Goal: Information Seeking & Learning: Learn about a topic

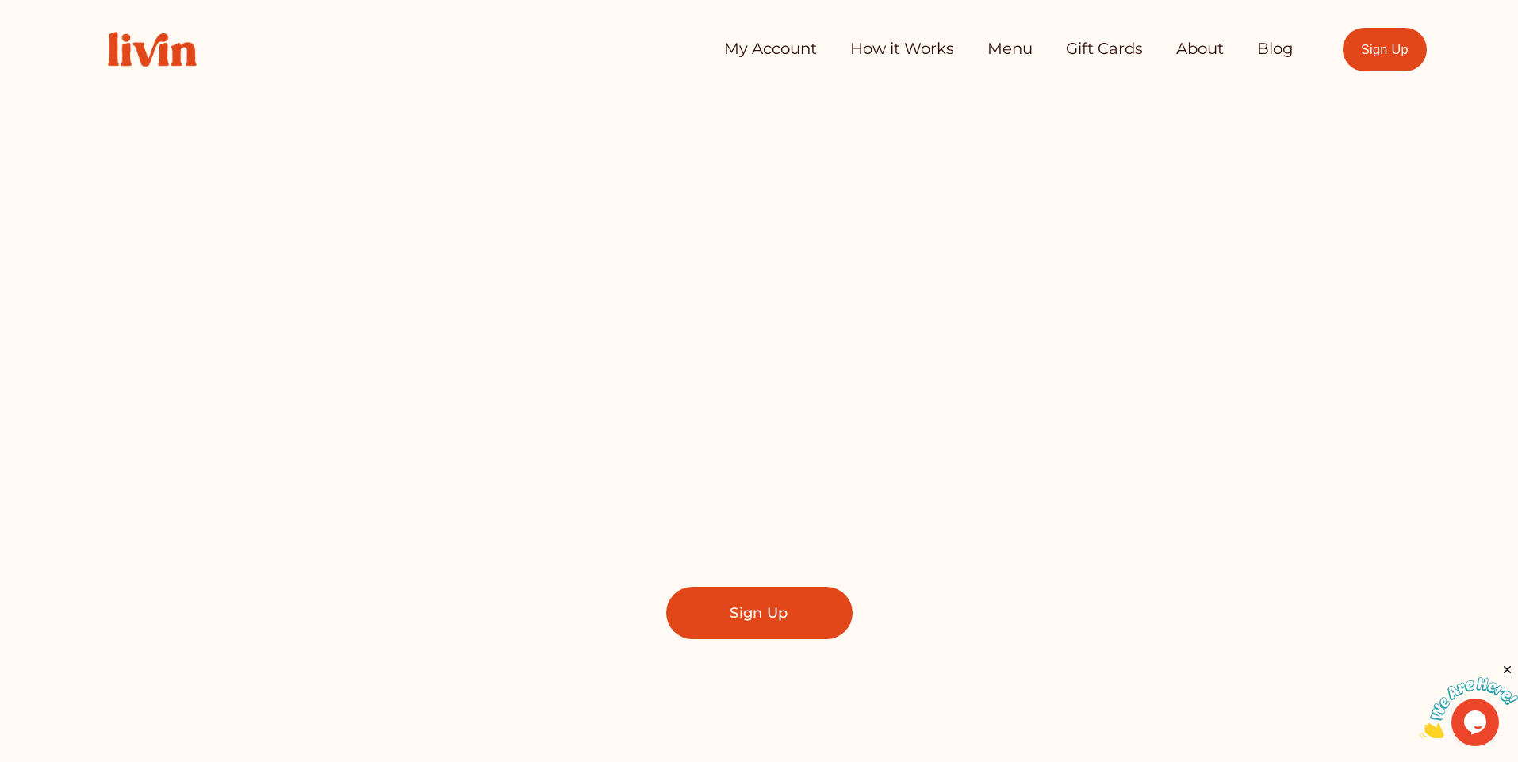
drag, startPoint x: 1011, startPoint y: 48, endPoint x: 1007, endPoint y: 56, distance: 8.2
click at [1011, 48] on link "Menu" at bounding box center [1010, 49] width 45 height 32
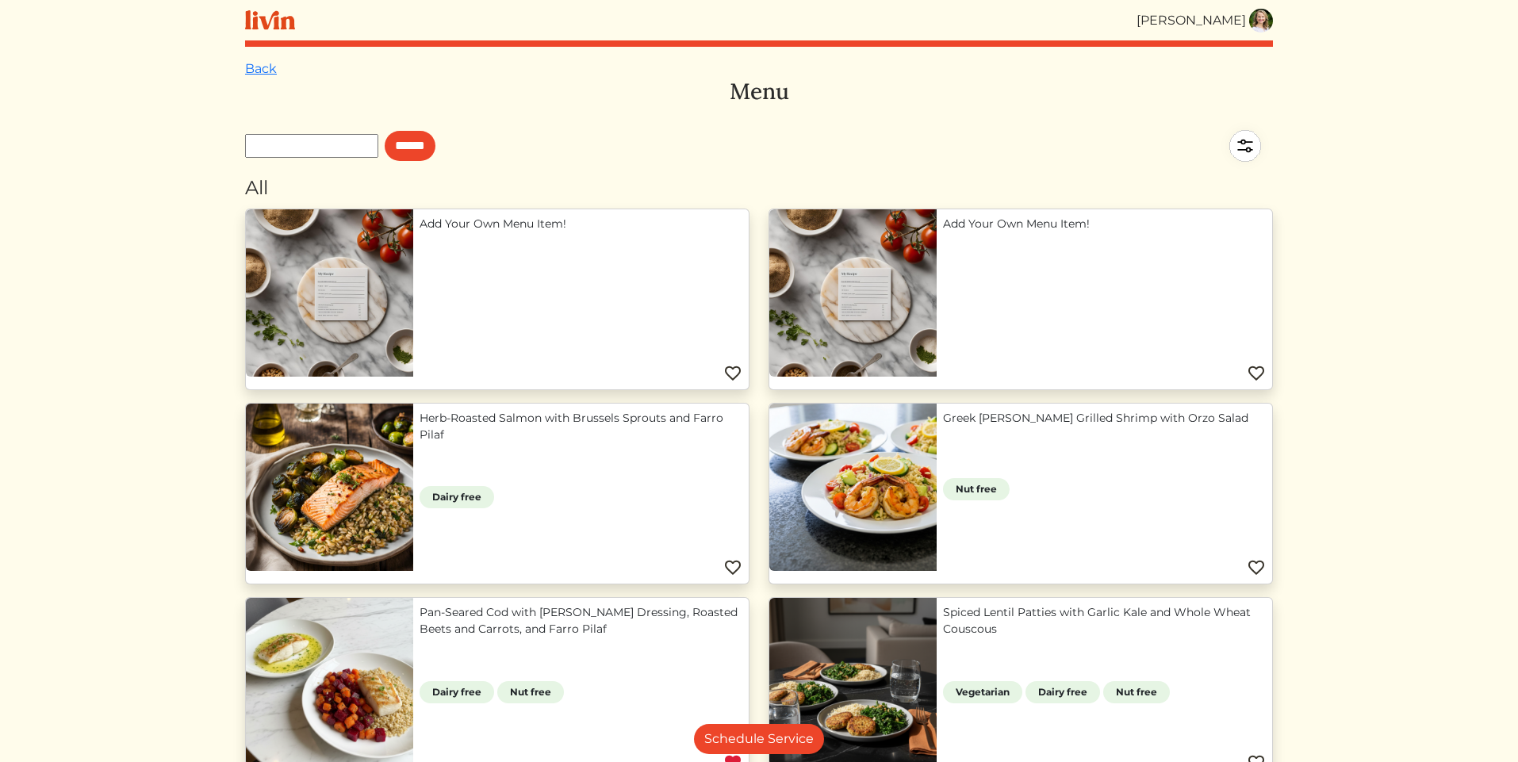
click at [448, 613] on link "Pan-Seared Cod with [PERSON_NAME] Dressing, Roasted Beets and Carrots, and Farr…" at bounding box center [581, 620] width 323 height 33
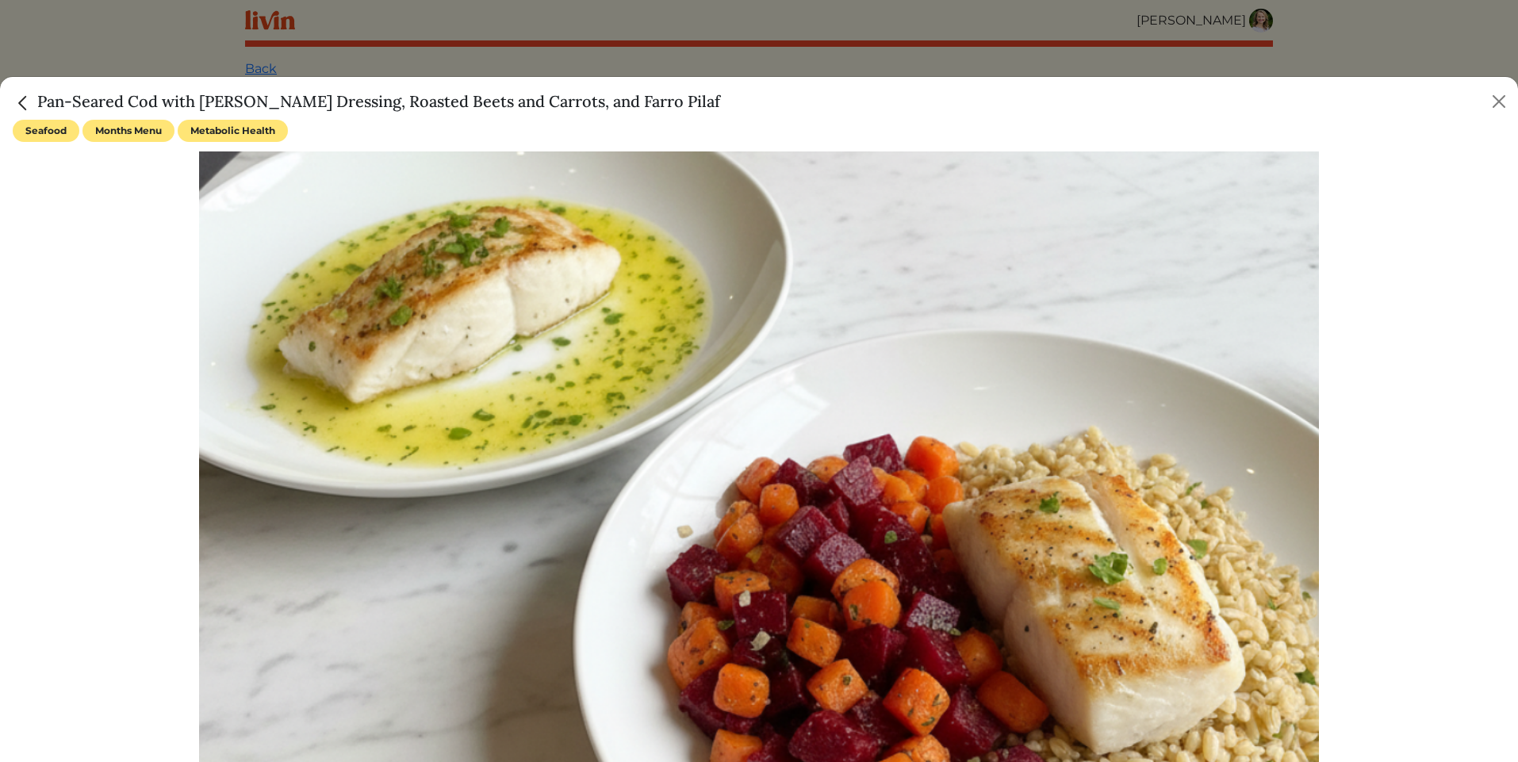
drag, startPoint x: 39, startPoint y: 102, endPoint x: 681, endPoint y: 96, distance: 641.7
click at [681, 96] on h5 "Pan-Seared Cod with Lemon Herb Dressing, Roasted Beets and Carrots, and Farro P…" at bounding box center [367, 102] width 708 height 24
copy h5 "Pan-Seared Cod with Lemon Herb Dressing, Roasted Beets and Carrots, and Farro P…"
click at [1498, 97] on button "Close" at bounding box center [1499, 101] width 25 height 25
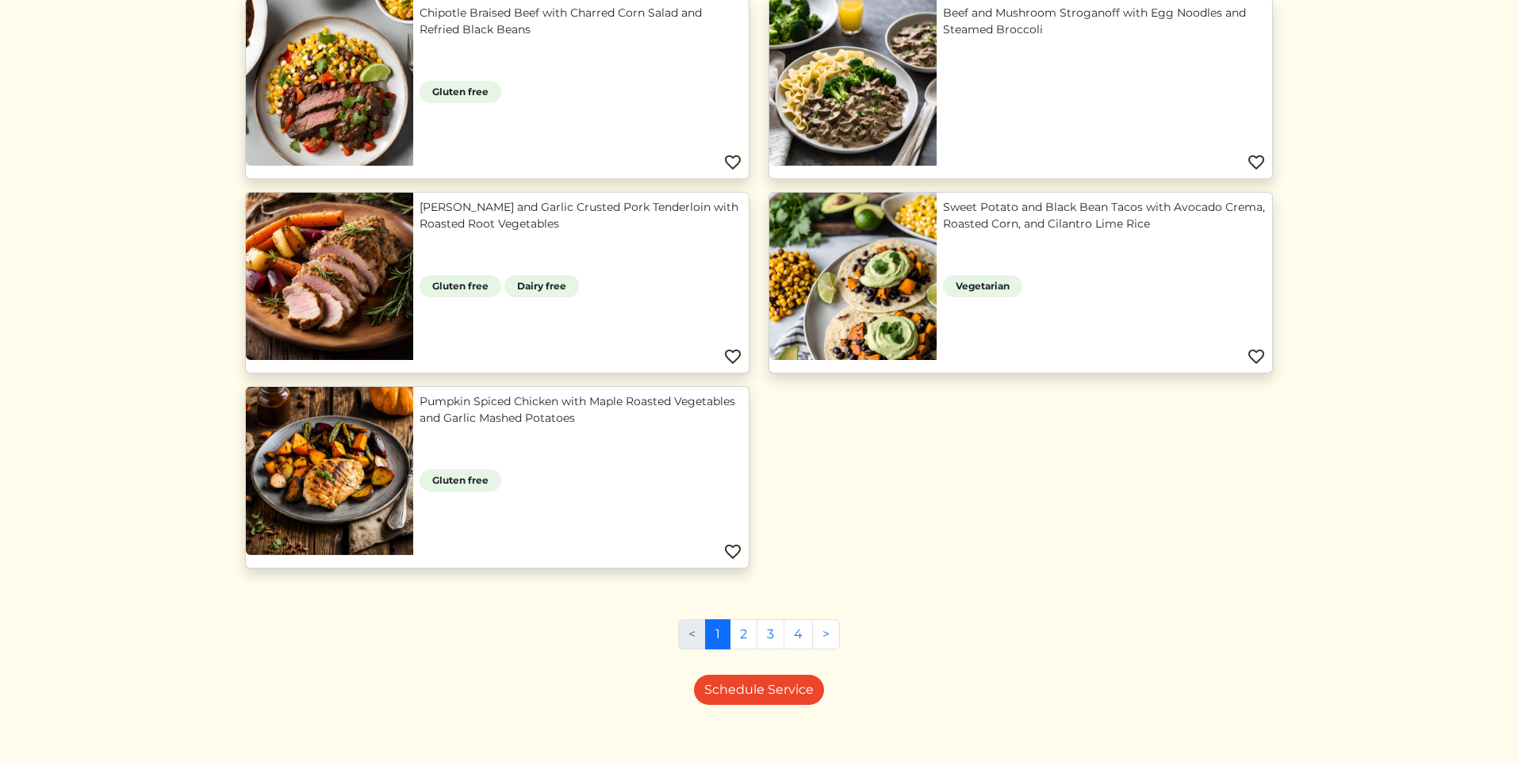
scroll to position [1393, 0]
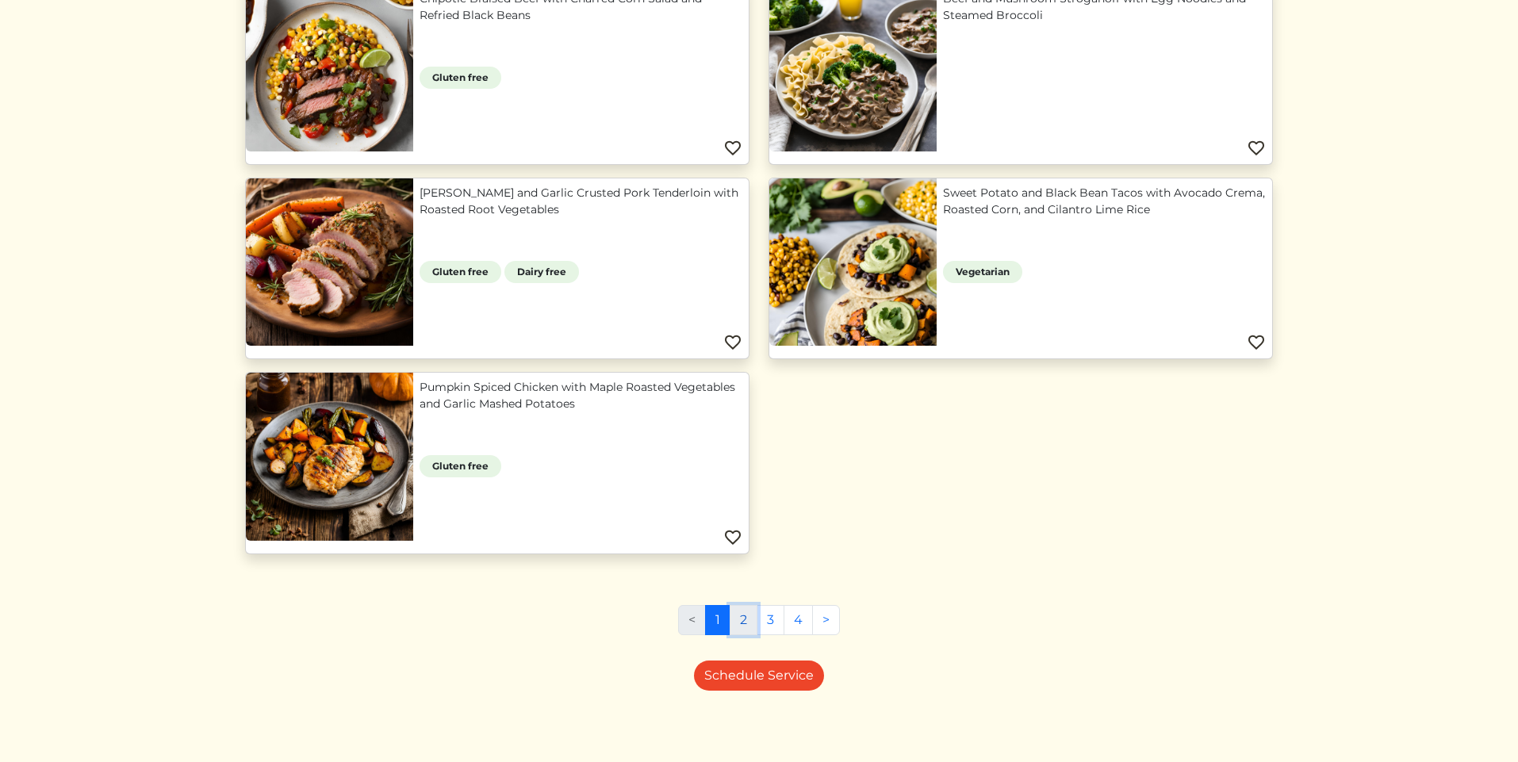
click at [741, 619] on link "2" at bounding box center [744, 620] width 28 height 30
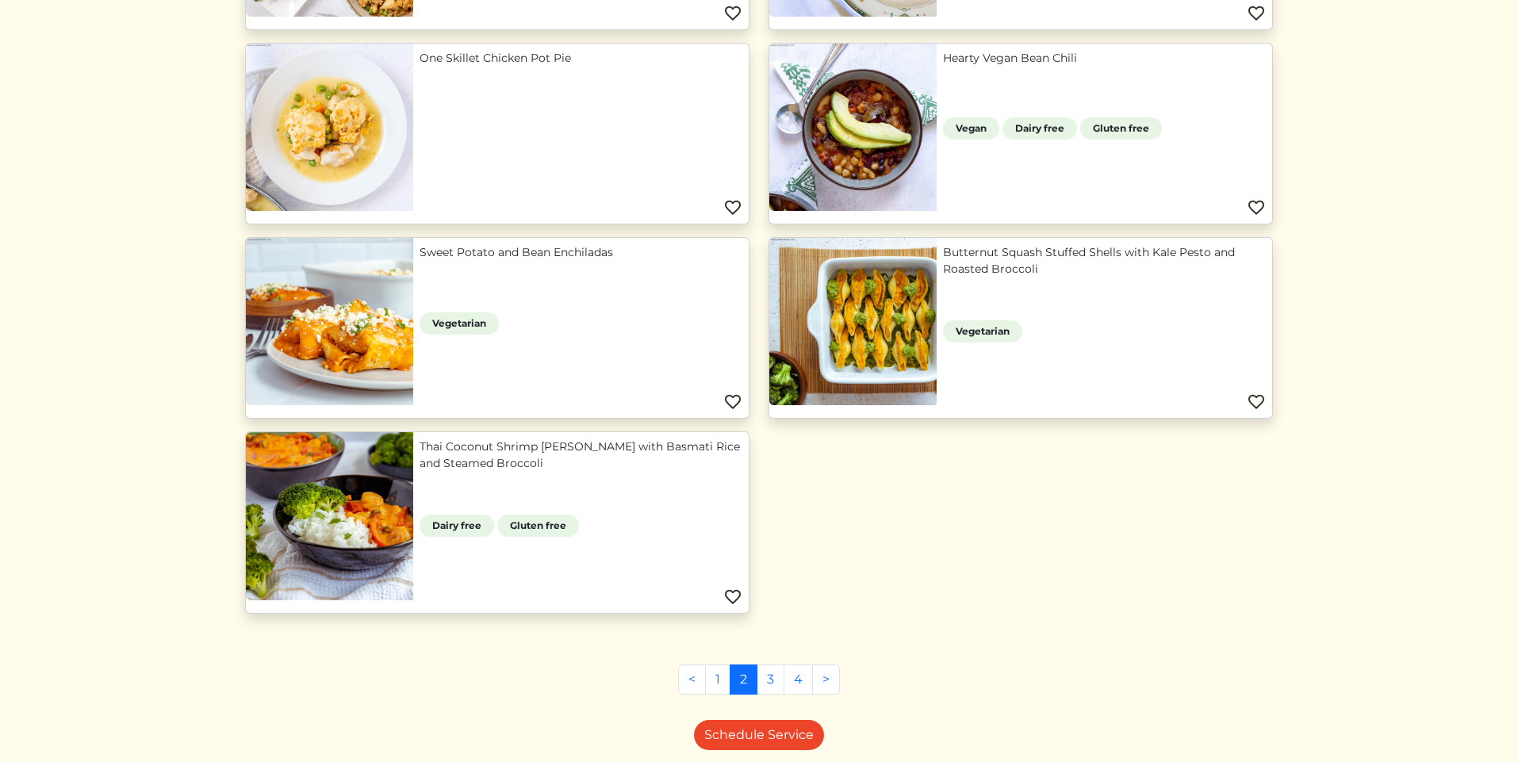
scroll to position [1334, 0]
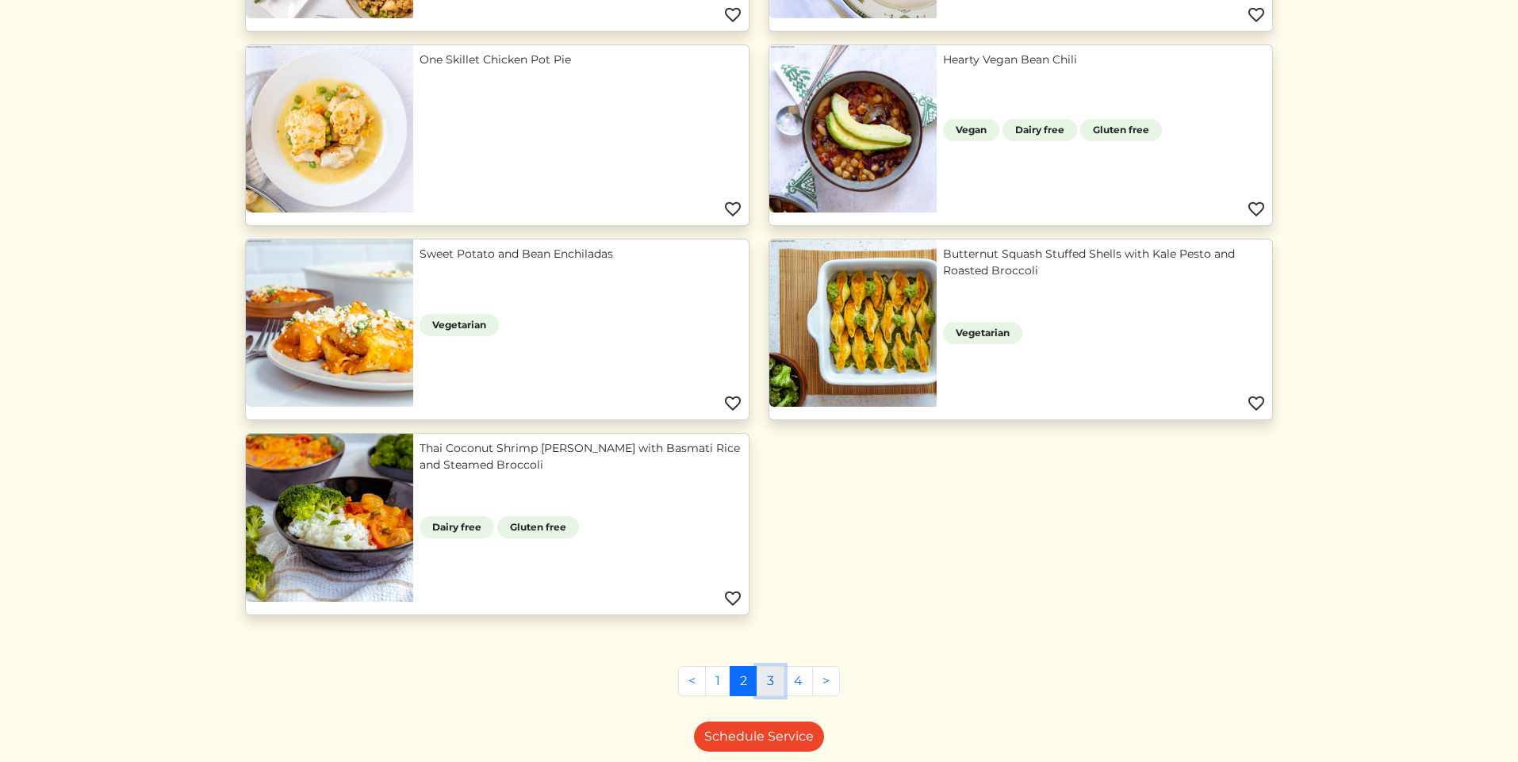
click at [771, 680] on link "3" at bounding box center [771, 681] width 28 height 30
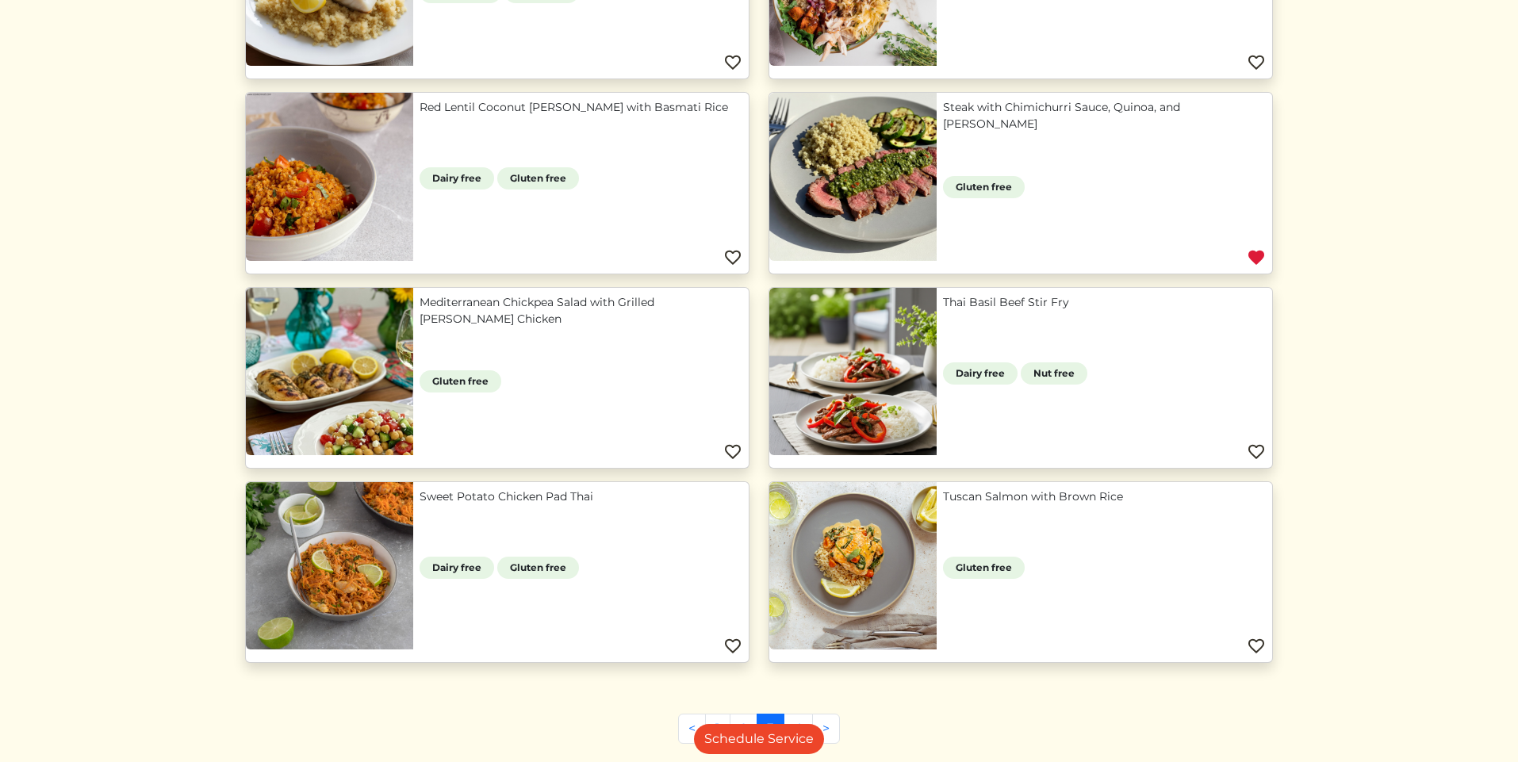
scroll to position [506, 0]
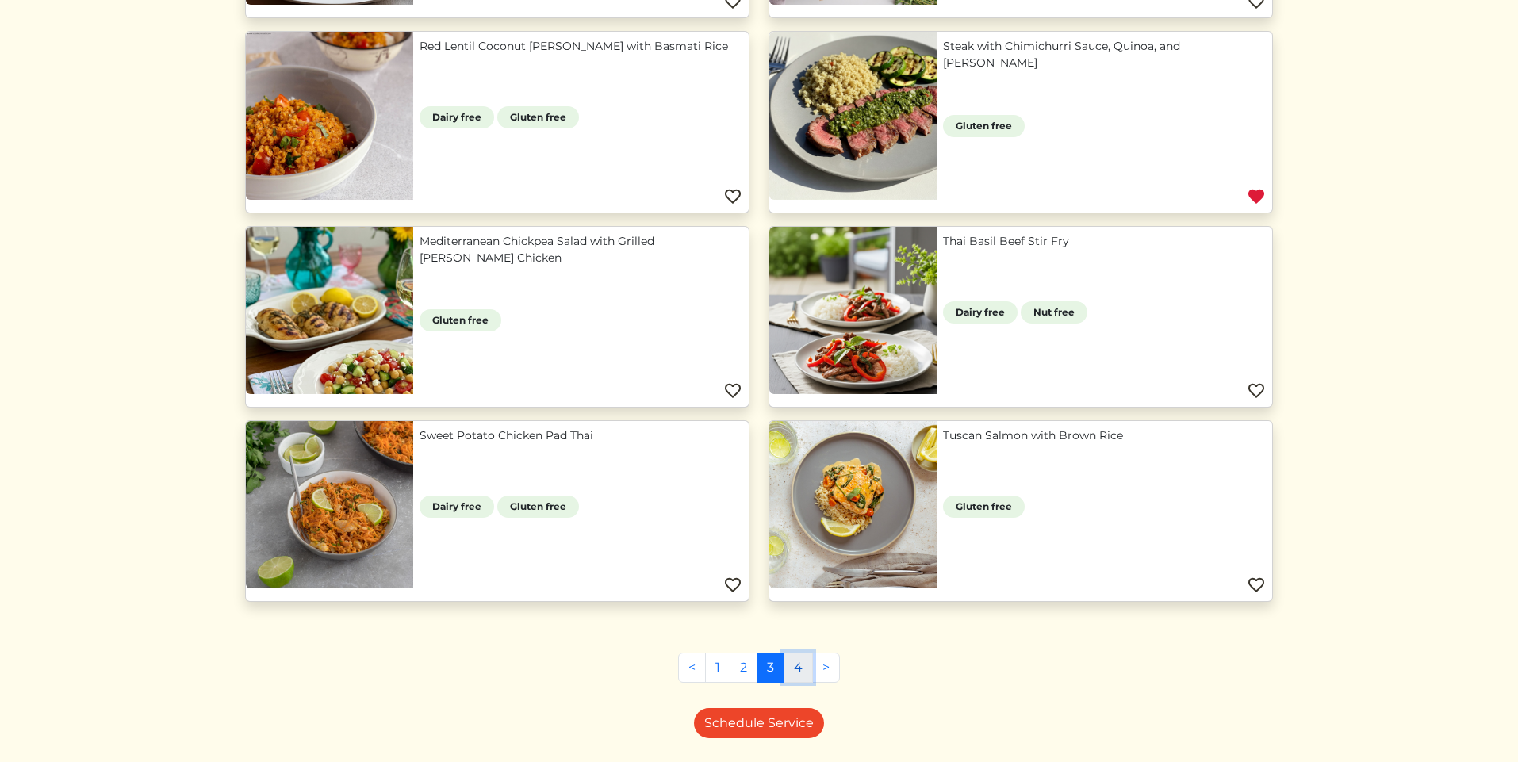
click at [800, 667] on link "4" at bounding box center [798, 668] width 29 height 30
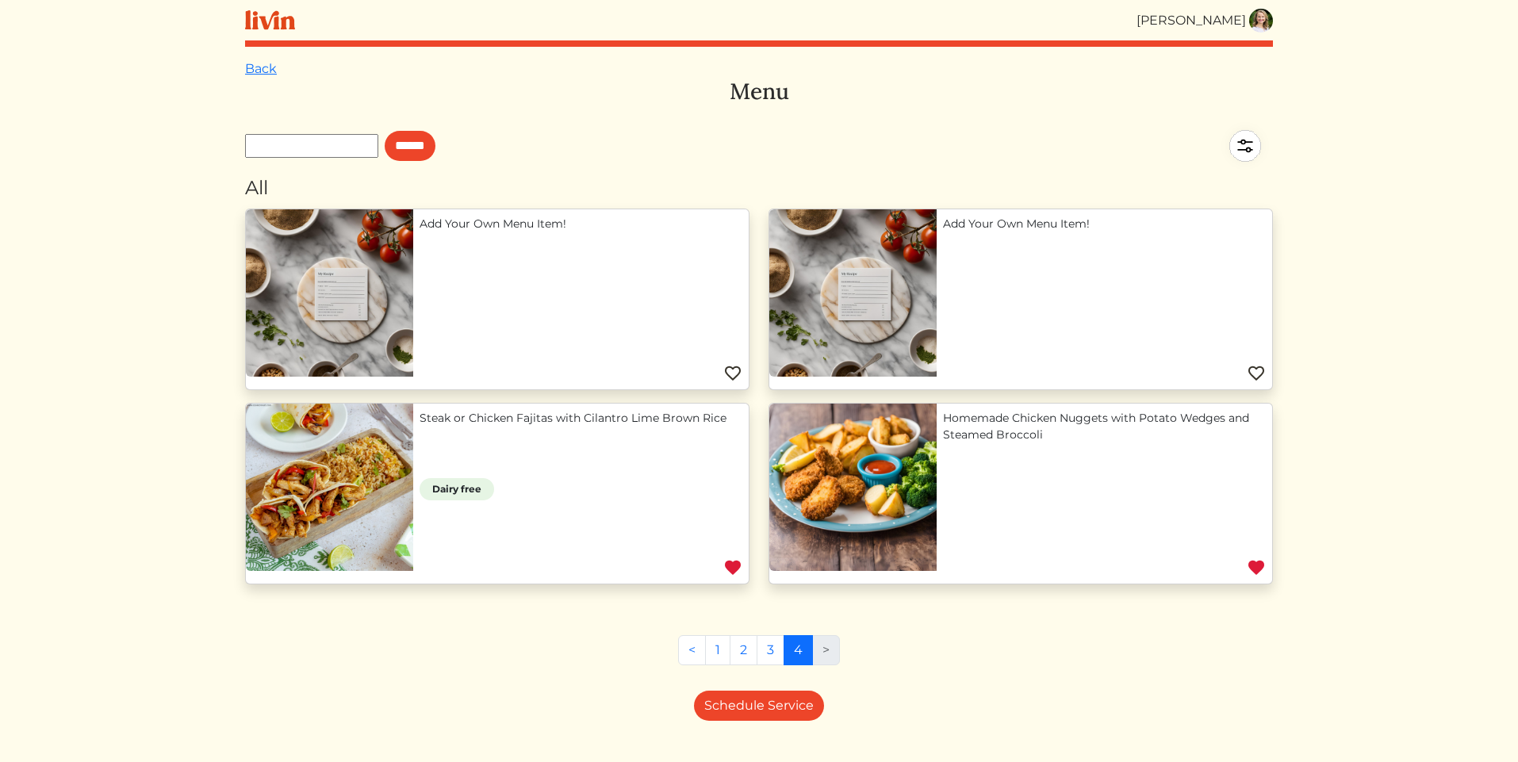
scroll to position [6, 0]
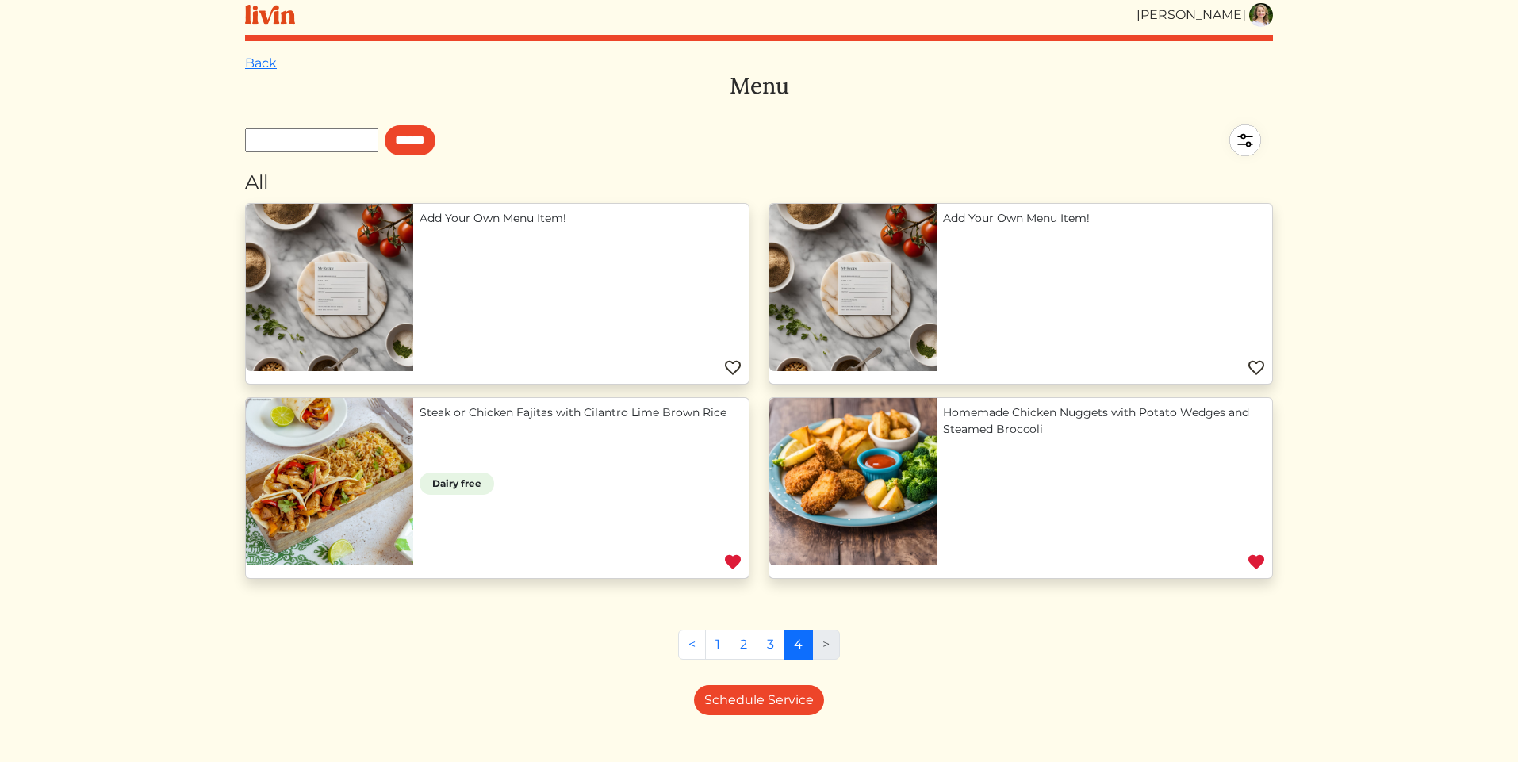
click at [986, 426] on link "Homemade Chicken Nuggets with Potato Wedges and Steamed Broccoli" at bounding box center [1104, 421] width 323 height 33
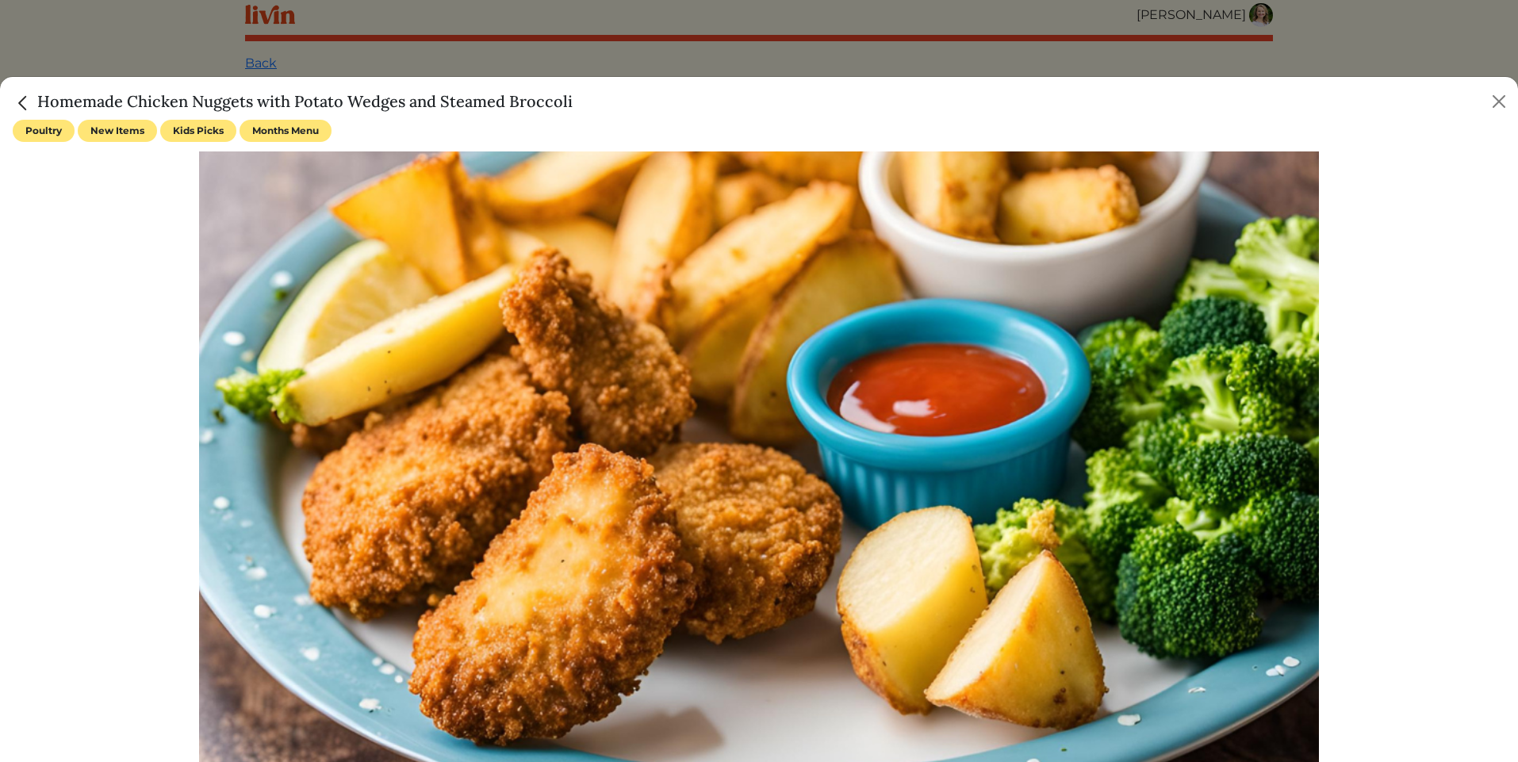
drag, startPoint x: 588, startPoint y: 106, endPoint x: 78, endPoint y: 138, distance: 511.0
click at [76, 109] on div "Homemade Chicken Nuggets with Potato Wedges and Steamed Broccoli" at bounding box center [759, 98] width 1518 height 43
click at [69, 90] on h5 "Homemade Chicken Nuggets with Potato Wedges and Steamed Broccoli" at bounding box center [293, 102] width 560 height 24
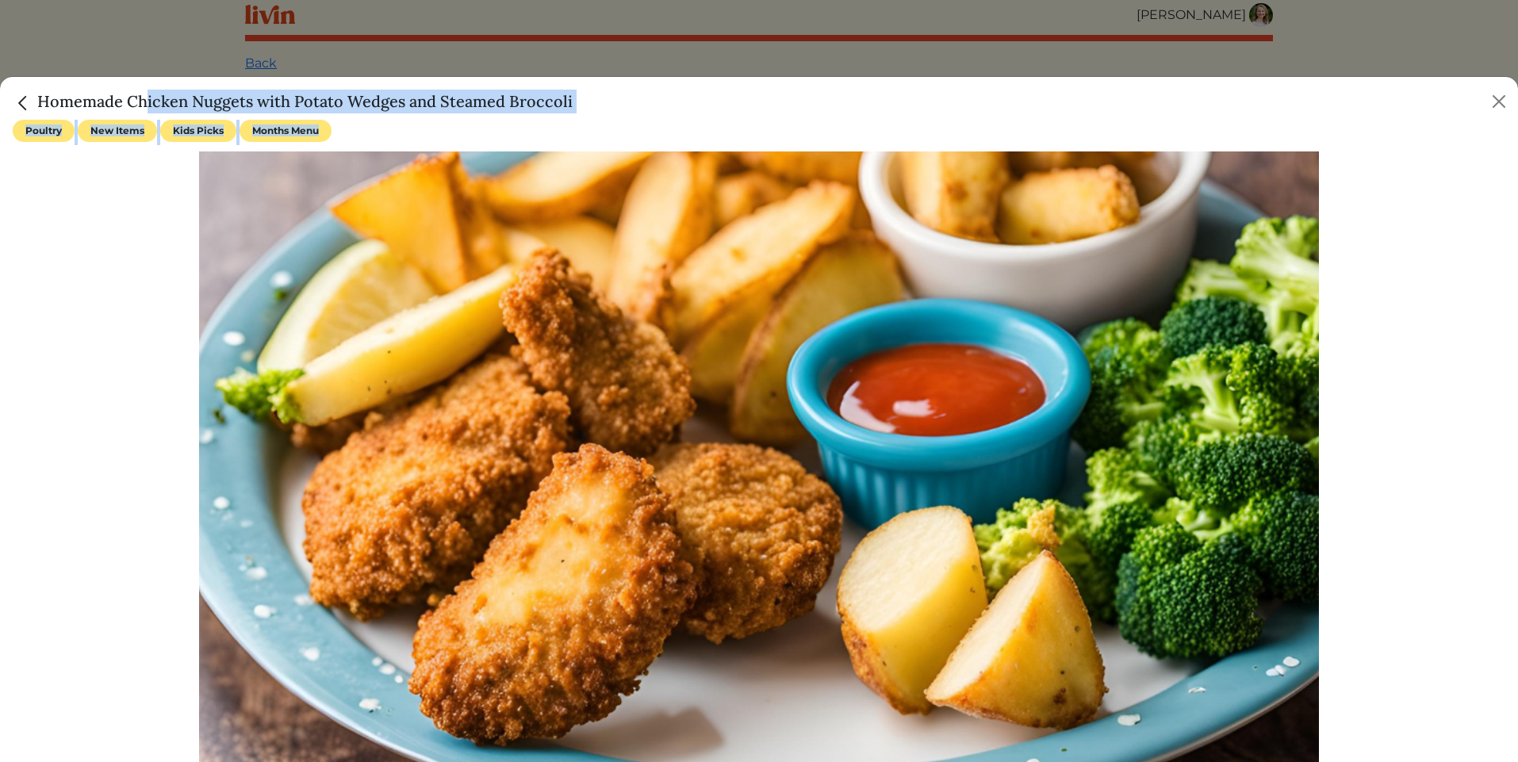
drag, startPoint x: 37, startPoint y: 102, endPoint x: 689, endPoint y: 126, distance: 651.7
click at [689, 126] on div "Homemade Chicken Nuggets with Potato Wedges and Steamed Broccoli Poultry New It…" at bounding box center [759, 419] width 1518 height 686
copy div "Homemade Chicken Nuggets with Potato Wedges and Steamed Broccoli Poultry New It…"
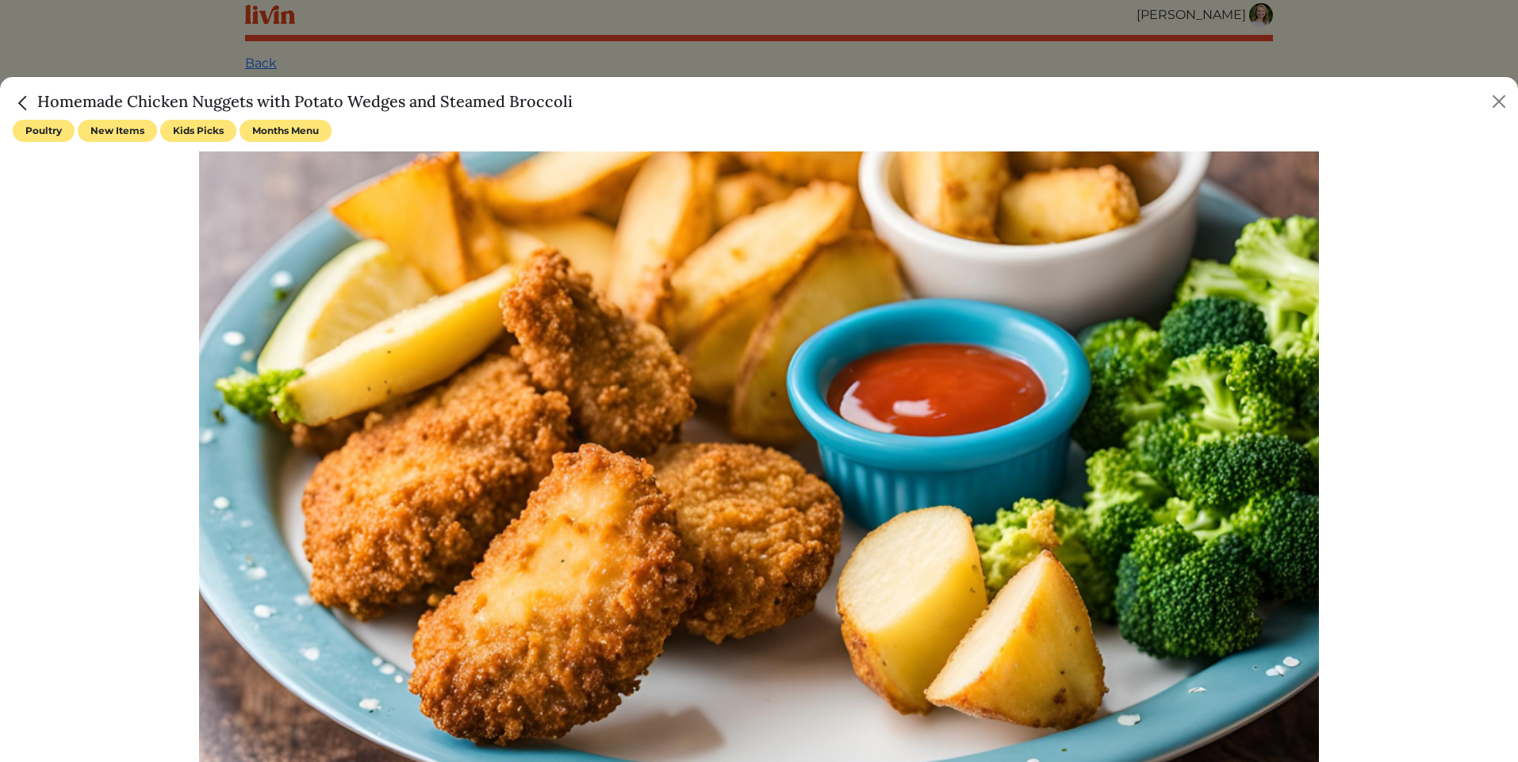
drag, startPoint x: 646, startPoint y: 117, endPoint x: 472, endPoint y: 101, distance: 174.4
click at [646, 117] on div "Homemade Chicken Nuggets with Potato Wedges and Steamed Broccoli" at bounding box center [759, 98] width 1518 height 43
click at [470, 101] on h5 "Homemade Chicken Nuggets with Potato Wedges and Steamed Broccoli" at bounding box center [293, 102] width 560 height 24
click at [106, 82] on div "Homemade Chicken Nuggets with Potato Wedges and Steamed Broccoli" at bounding box center [759, 98] width 1518 height 43
drag, startPoint x: 40, startPoint y: 100, endPoint x: 581, endPoint y: 104, distance: 541.0
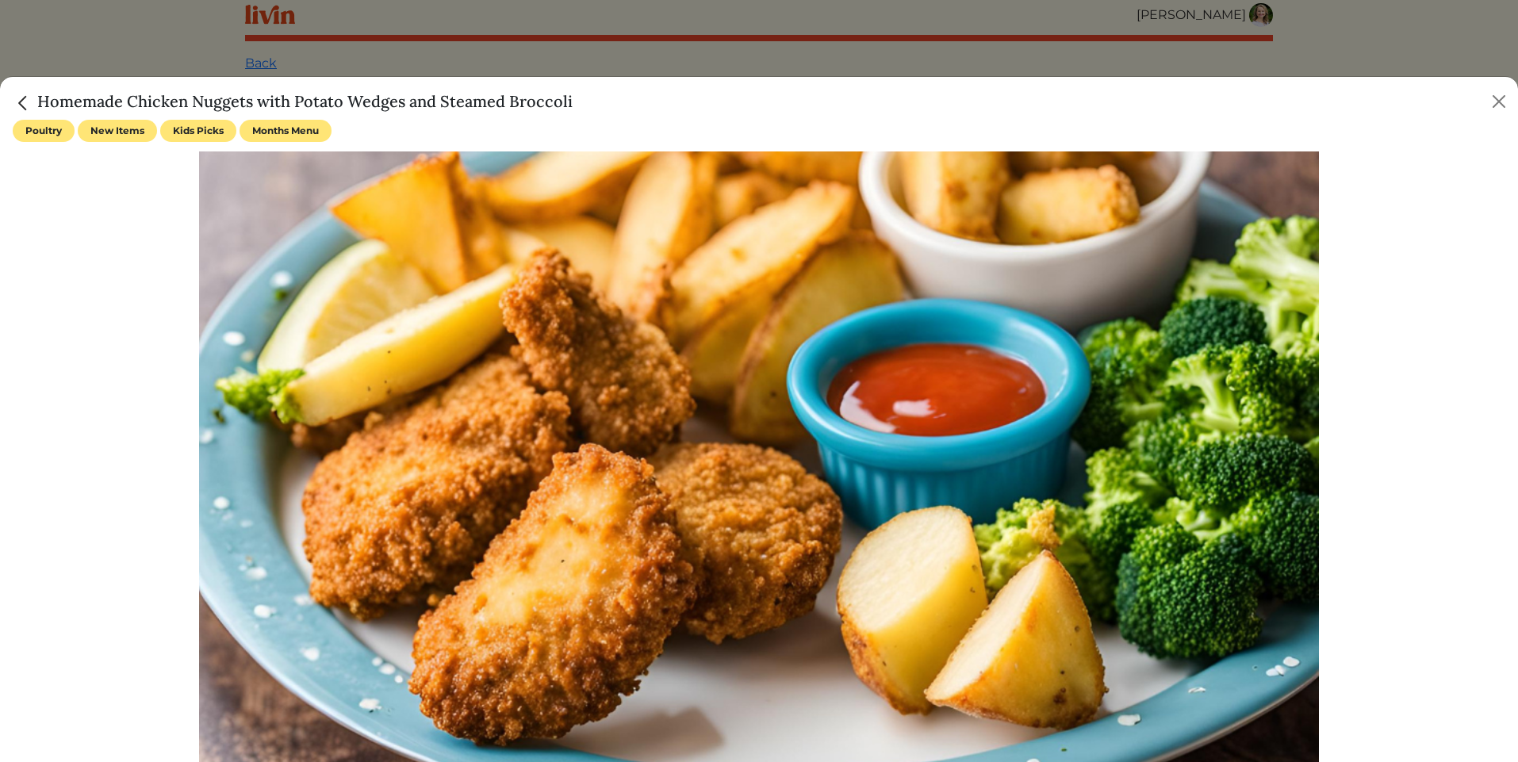
click at [581, 104] on div "Homemade Chicken Nuggets with Potato Wedges and Steamed Broccoli" at bounding box center [759, 98] width 1518 height 43
copy h5 "Homemade Chicken Nuggets with Potato Wedges and Steamed Broccoli"
click at [1499, 102] on button "Close" at bounding box center [1499, 101] width 25 height 25
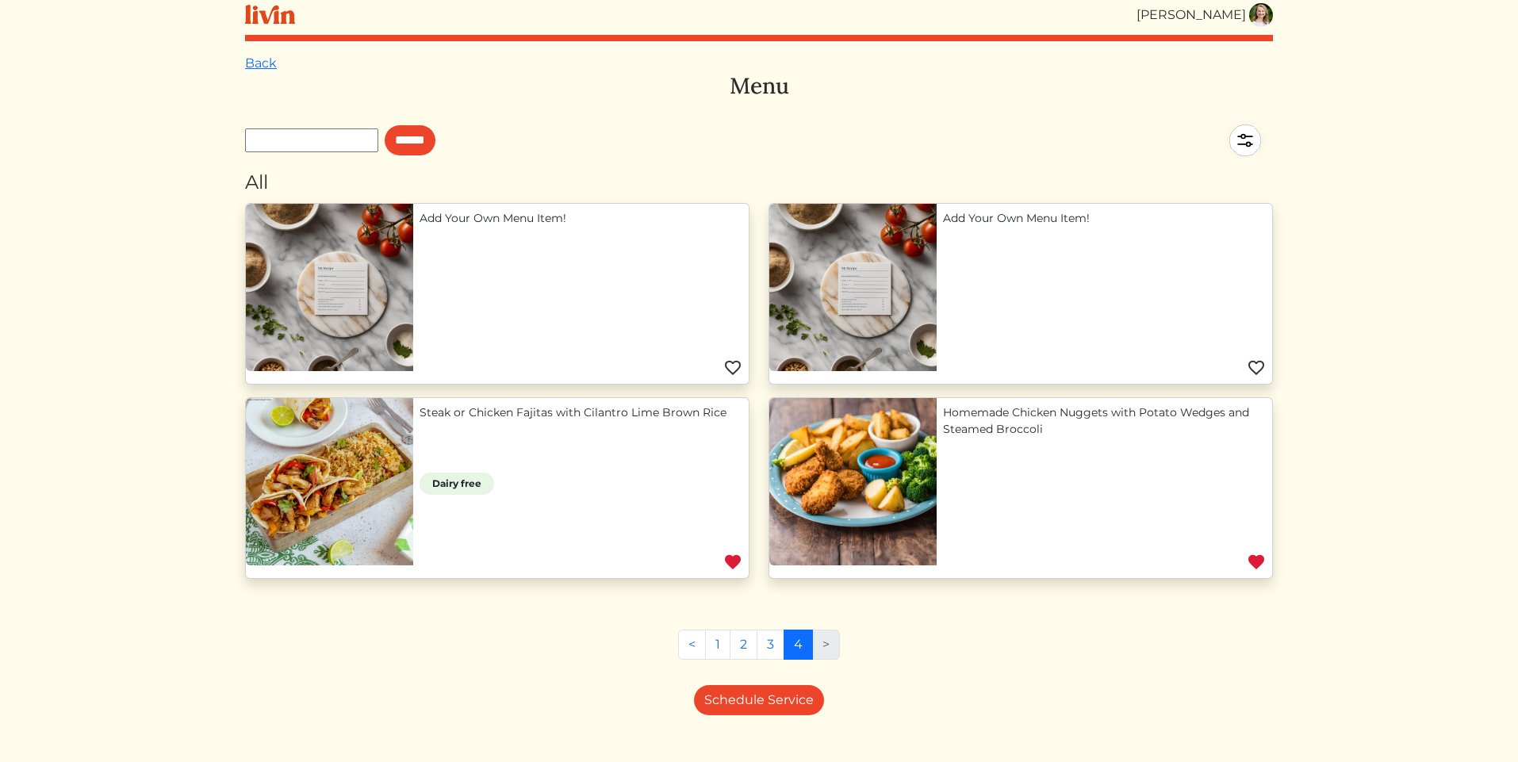
scroll to position [7, 0]
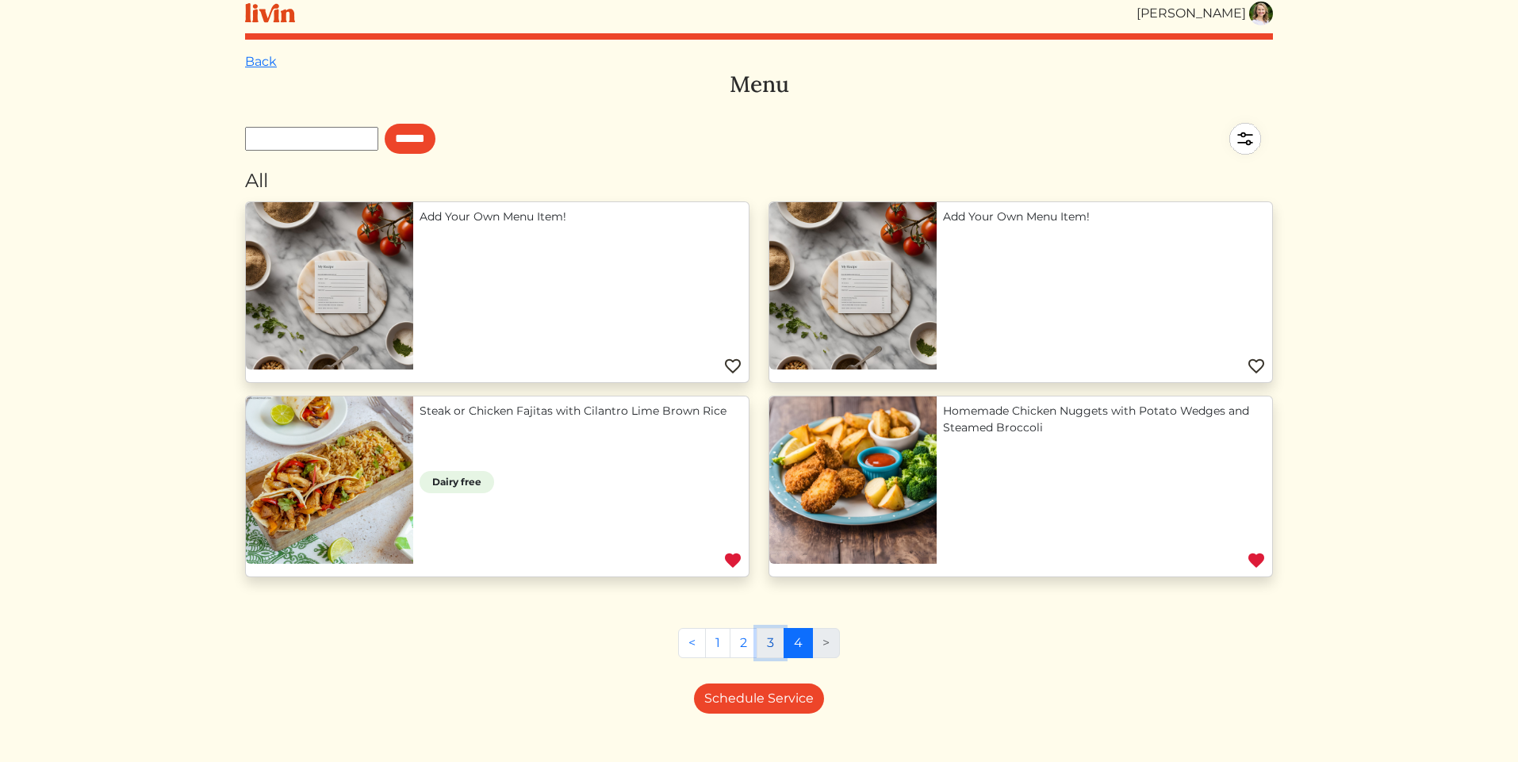
click at [769, 643] on link "3" at bounding box center [771, 643] width 28 height 30
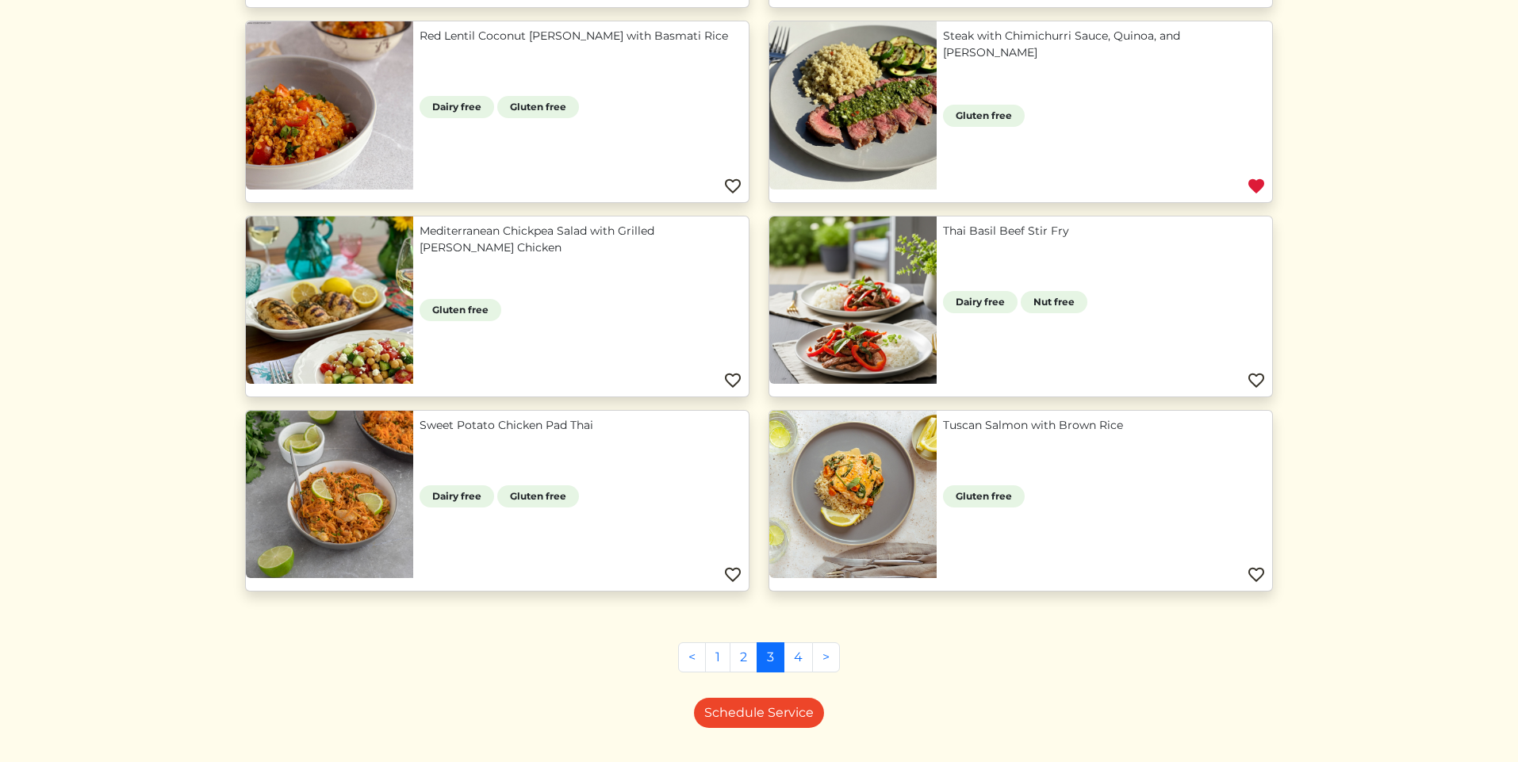
scroll to position [585, 0]
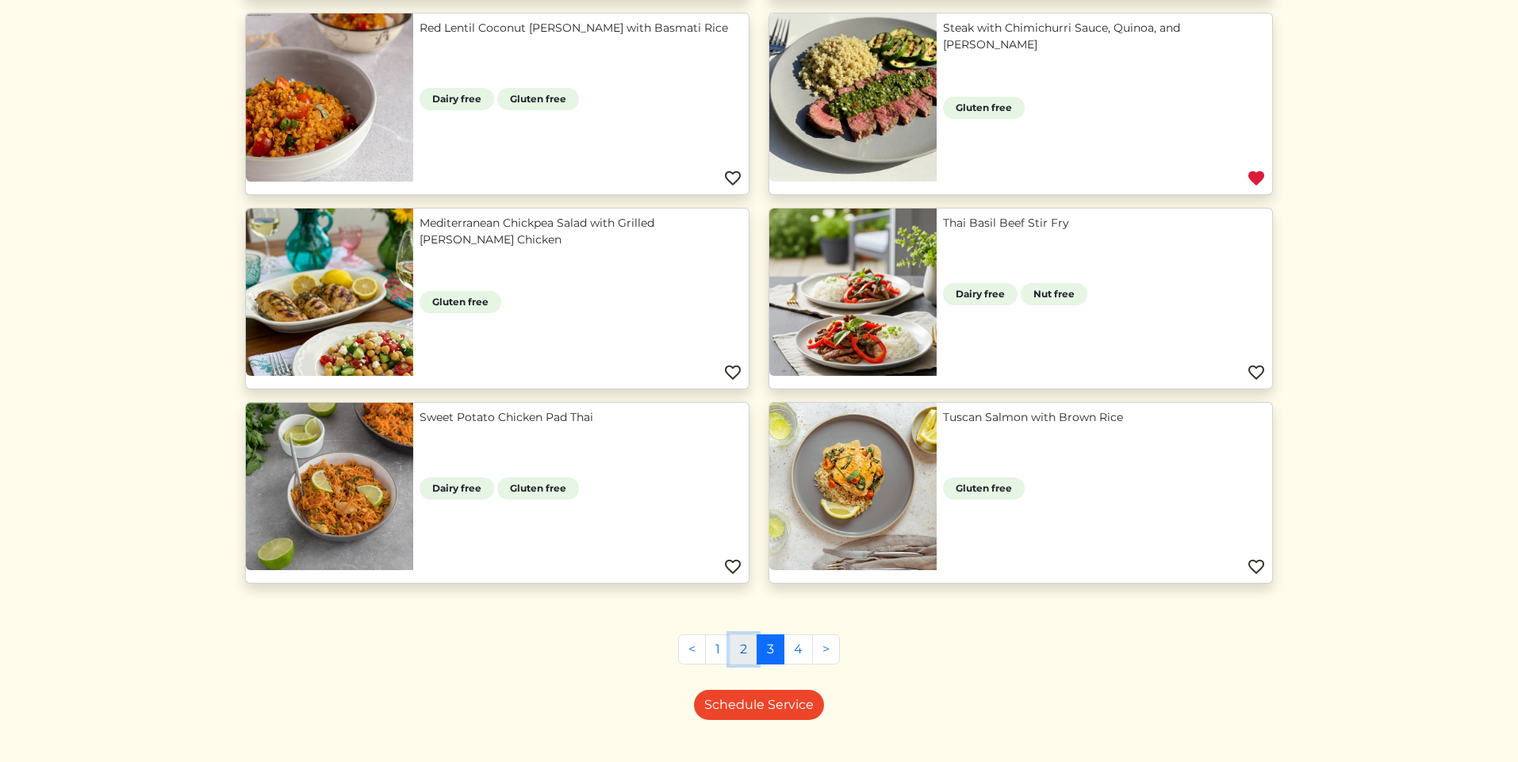
click at [743, 648] on link "2" at bounding box center [744, 650] width 28 height 30
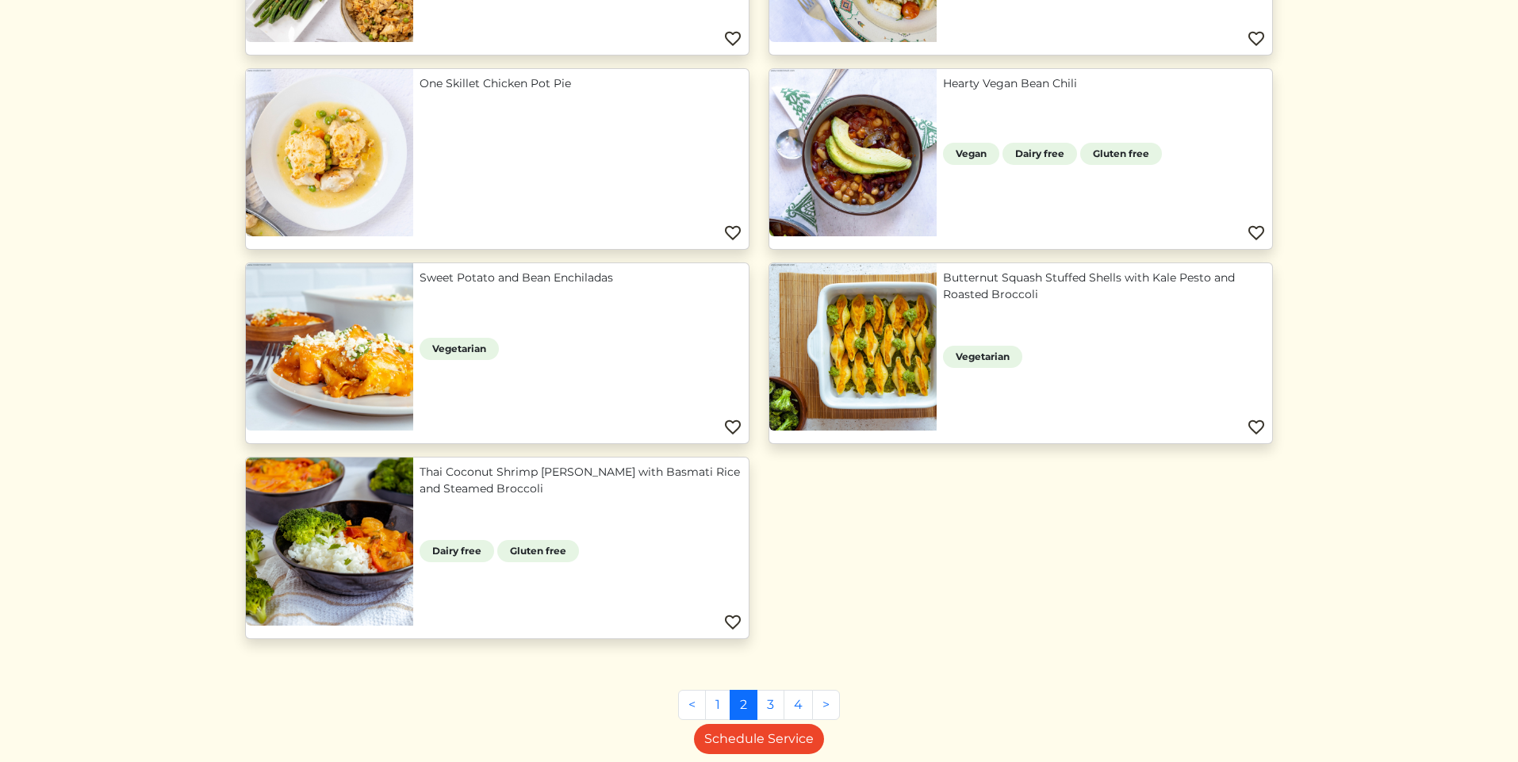
scroll to position [1313, 0]
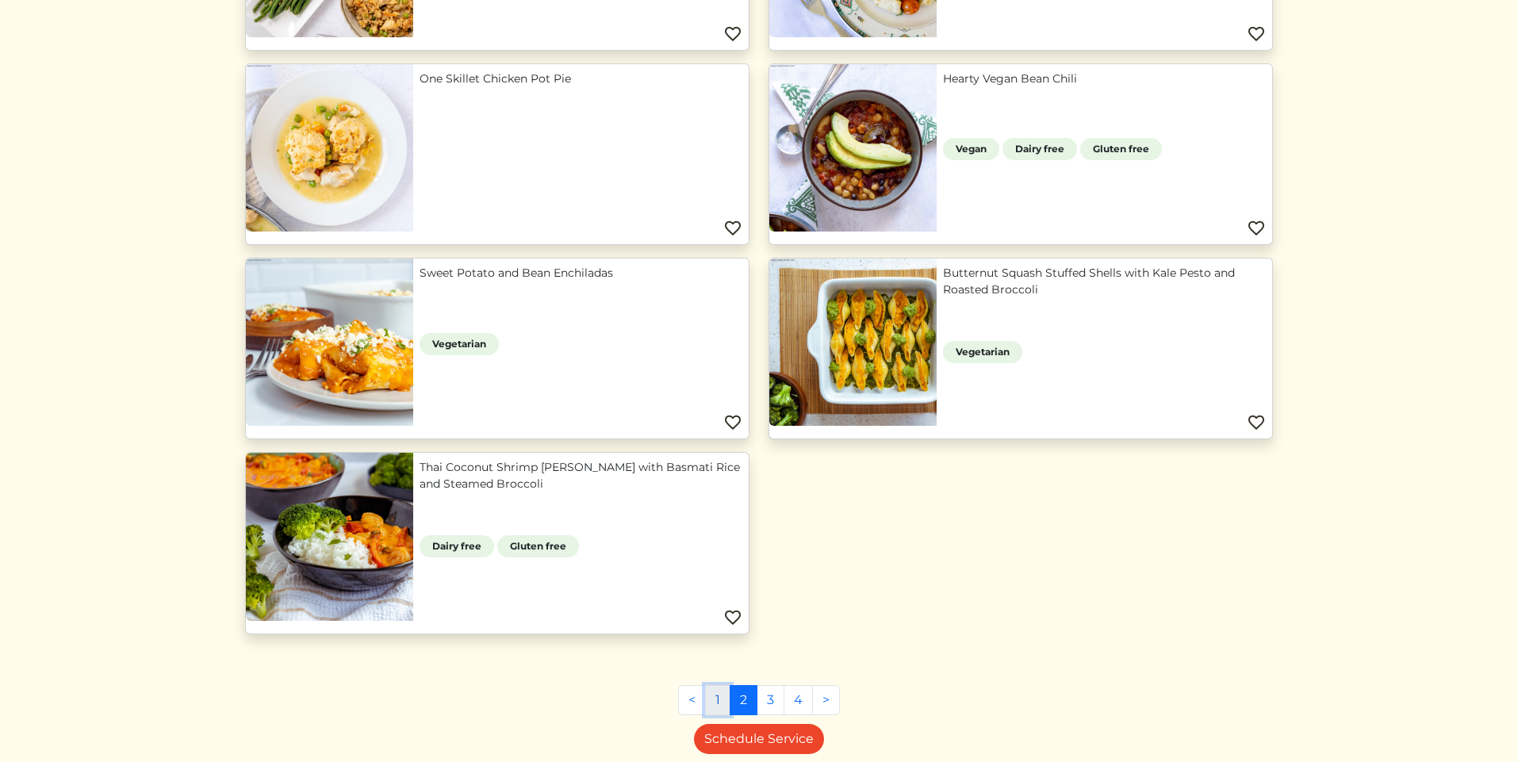
click at [715, 692] on link "1" at bounding box center [717, 700] width 25 height 30
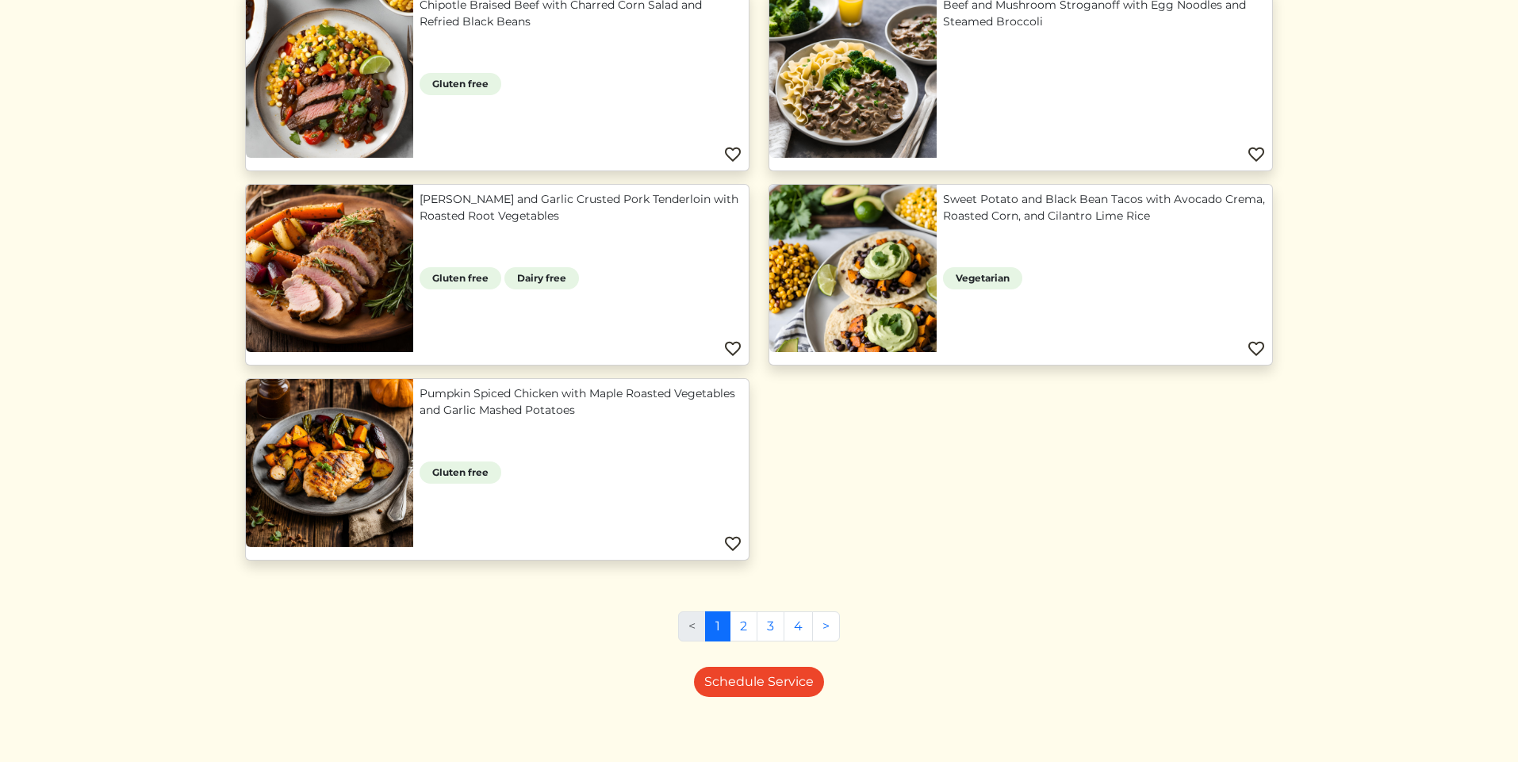
scroll to position [1393, 0]
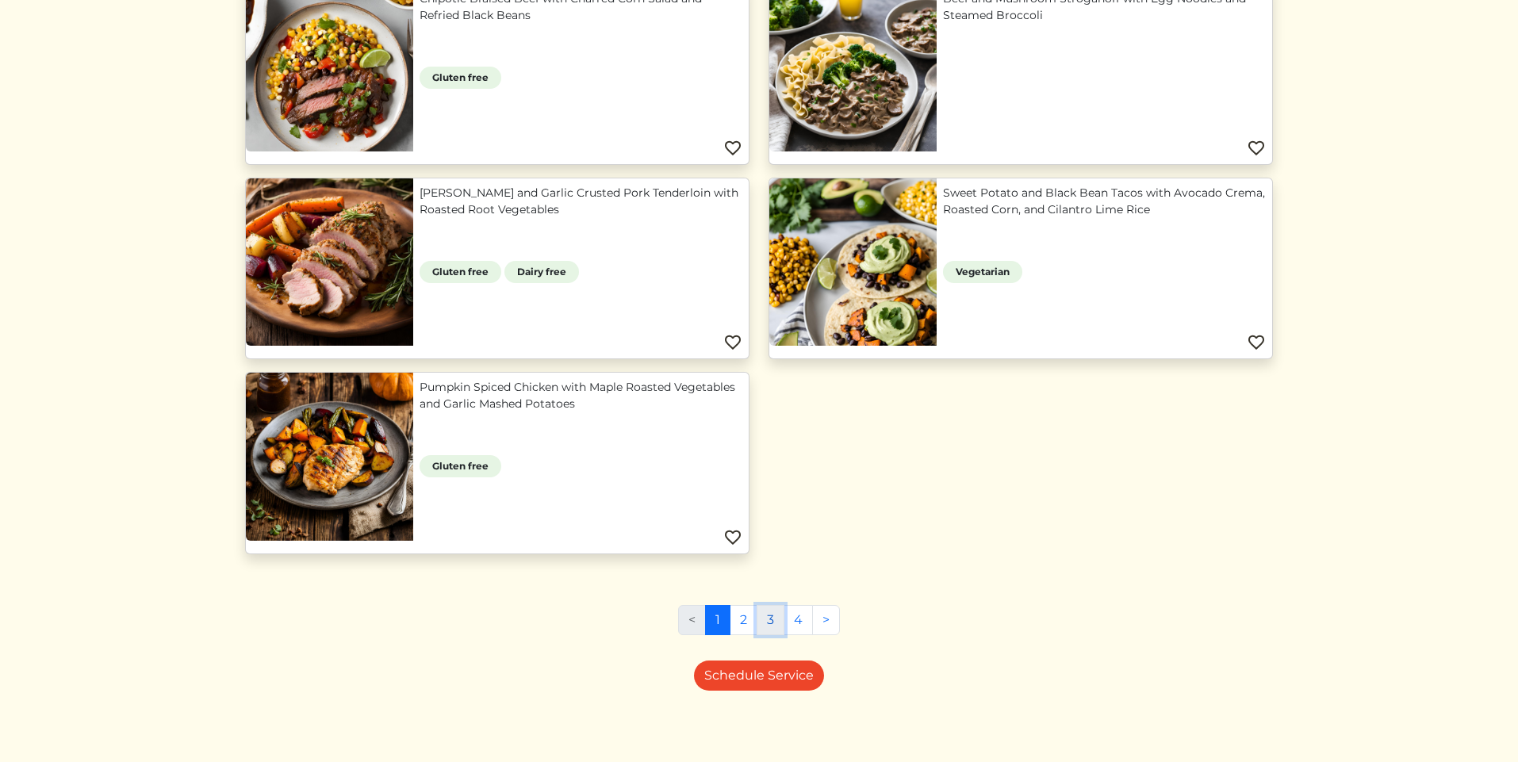
click at [778, 620] on link "3" at bounding box center [771, 620] width 28 height 30
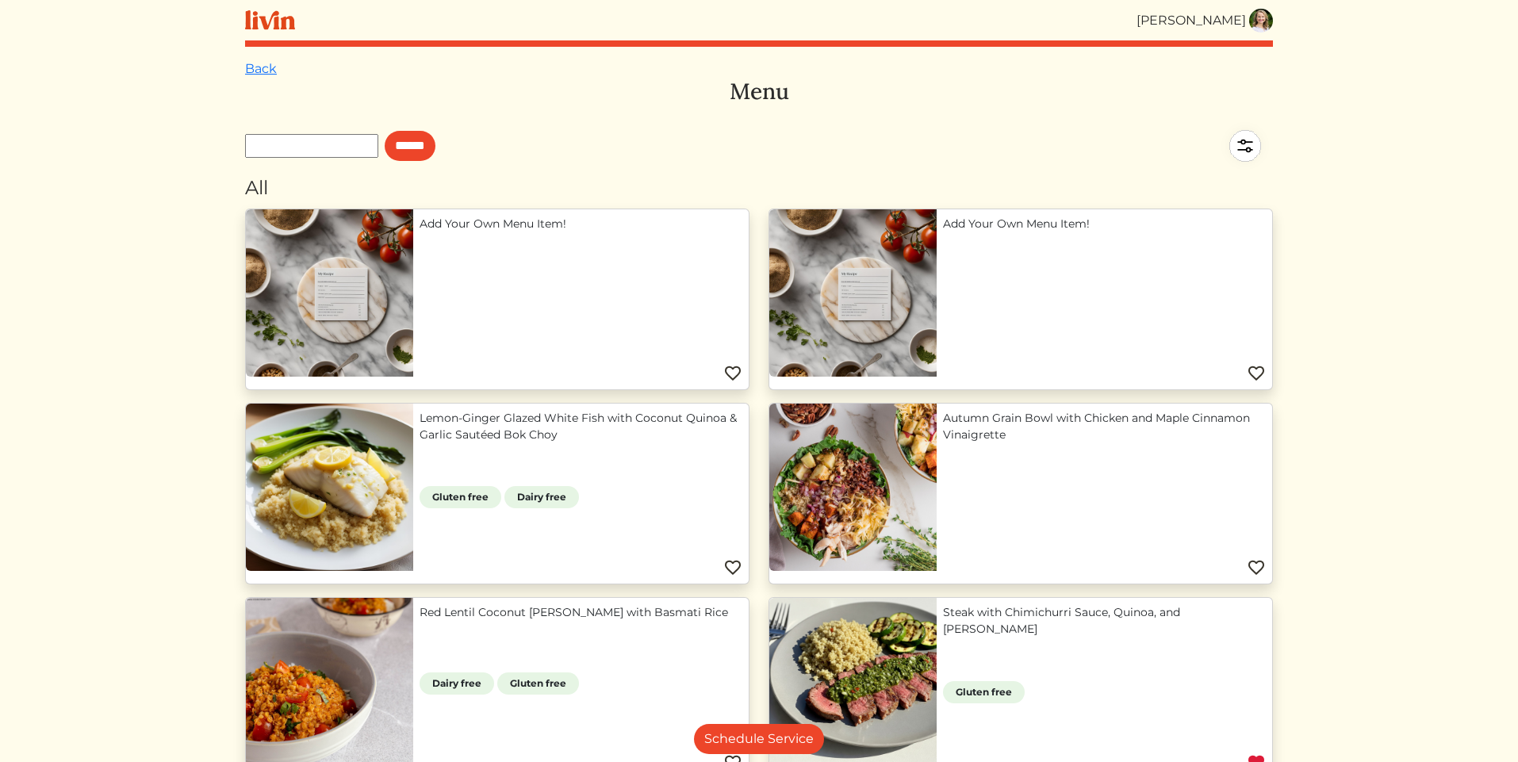
click at [1101, 614] on link "Steak with Chimichurri Sauce, Quinoa, and Zucchini" at bounding box center [1104, 620] width 323 height 33
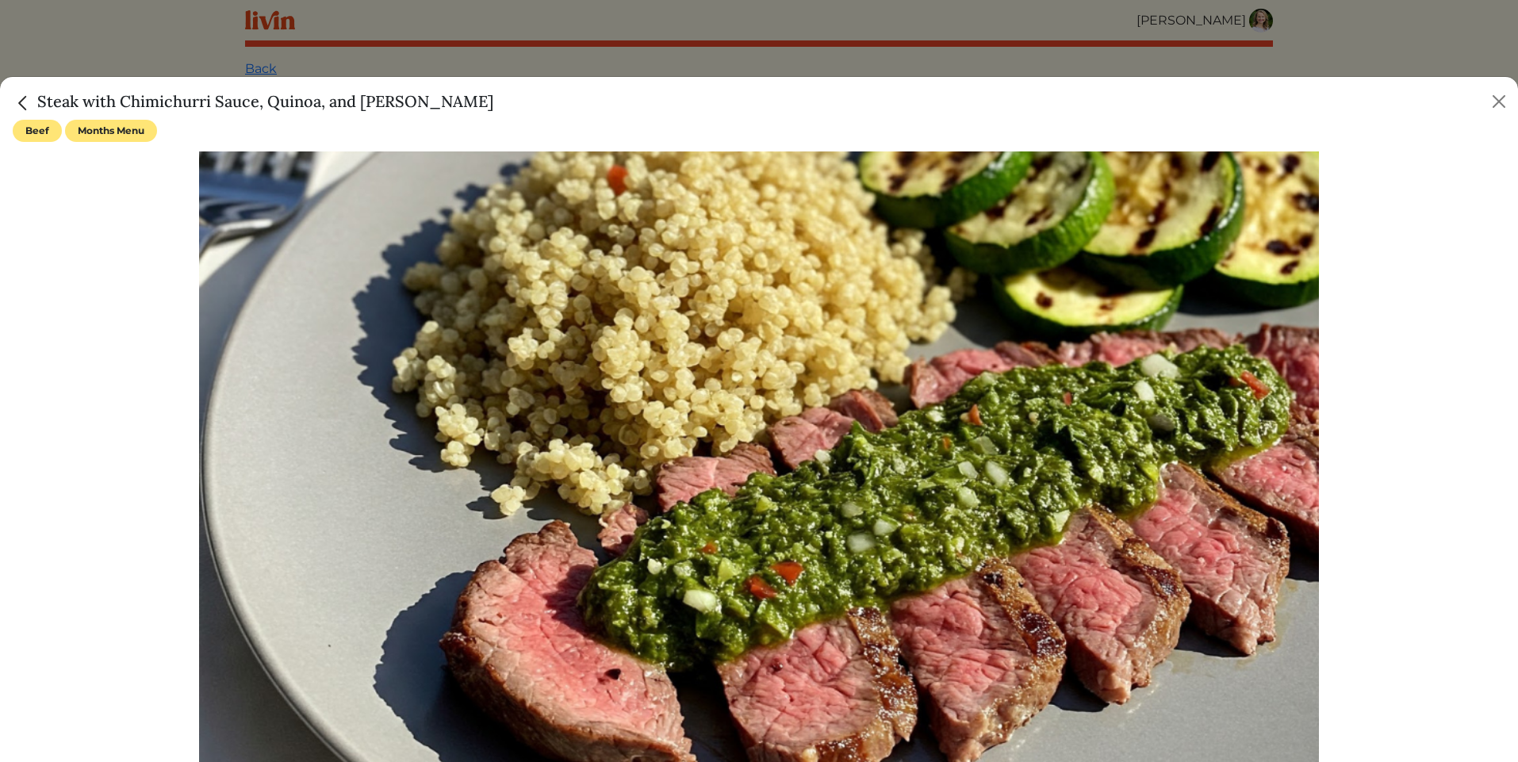
drag, startPoint x: 37, startPoint y: 102, endPoint x: 435, endPoint y: 92, distance: 398.3
click at [435, 92] on div "Steak with Chimichurri Sauce, Quinoa, and Zucchini" at bounding box center [759, 98] width 1518 height 43
copy h5 "Steak with Chimichurri Sauce, Quinoa, and Zucchini"
click at [24, 102] on img "Close" at bounding box center [23, 103] width 21 height 21
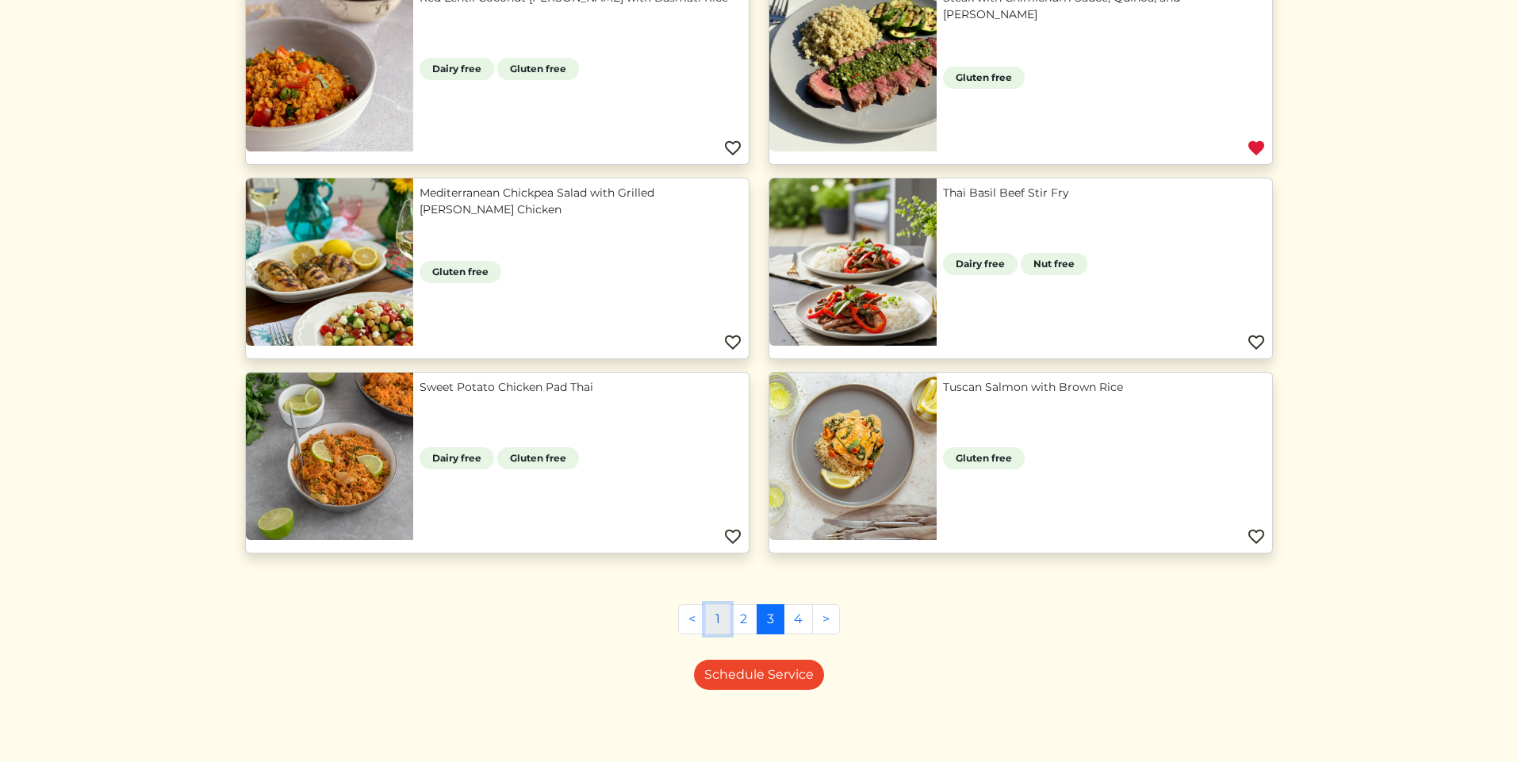
click at [722, 620] on link "1" at bounding box center [717, 619] width 25 height 30
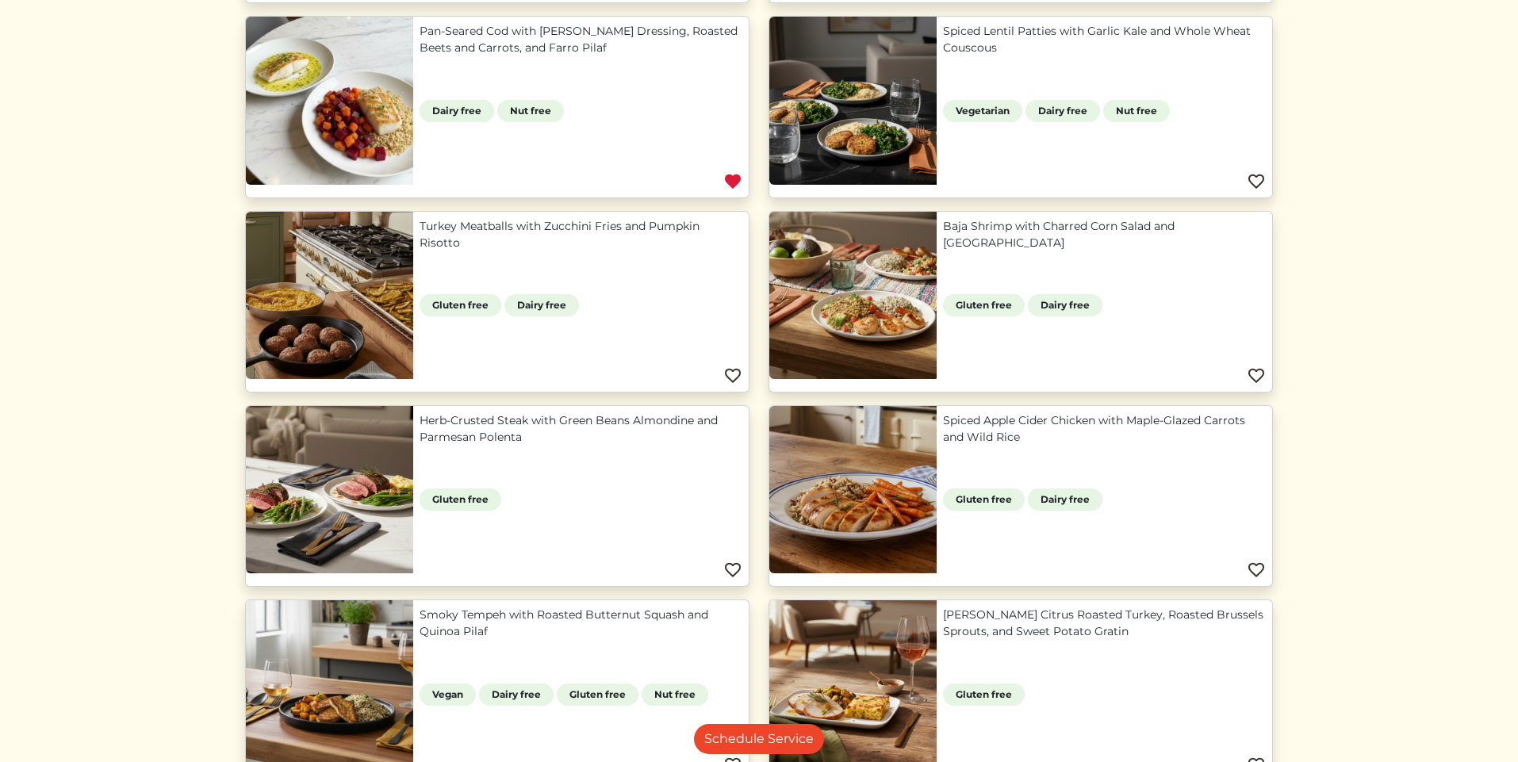
scroll to position [583, 0]
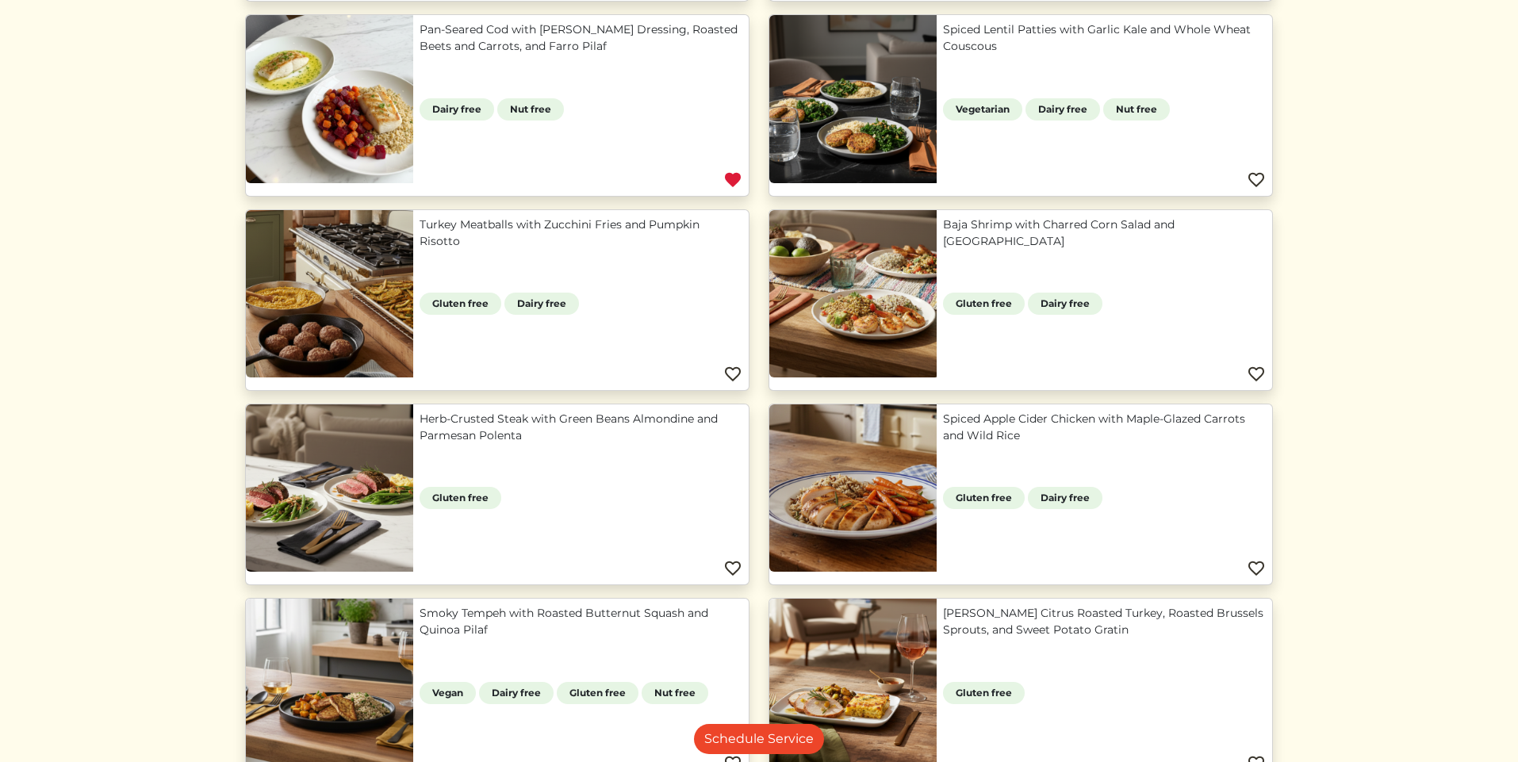
click at [639, 419] on link "Herb-Crusted Steak with Green Beans Almondine and Parmesan Polenta" at bounding box center [581, 427] width 323 height 33
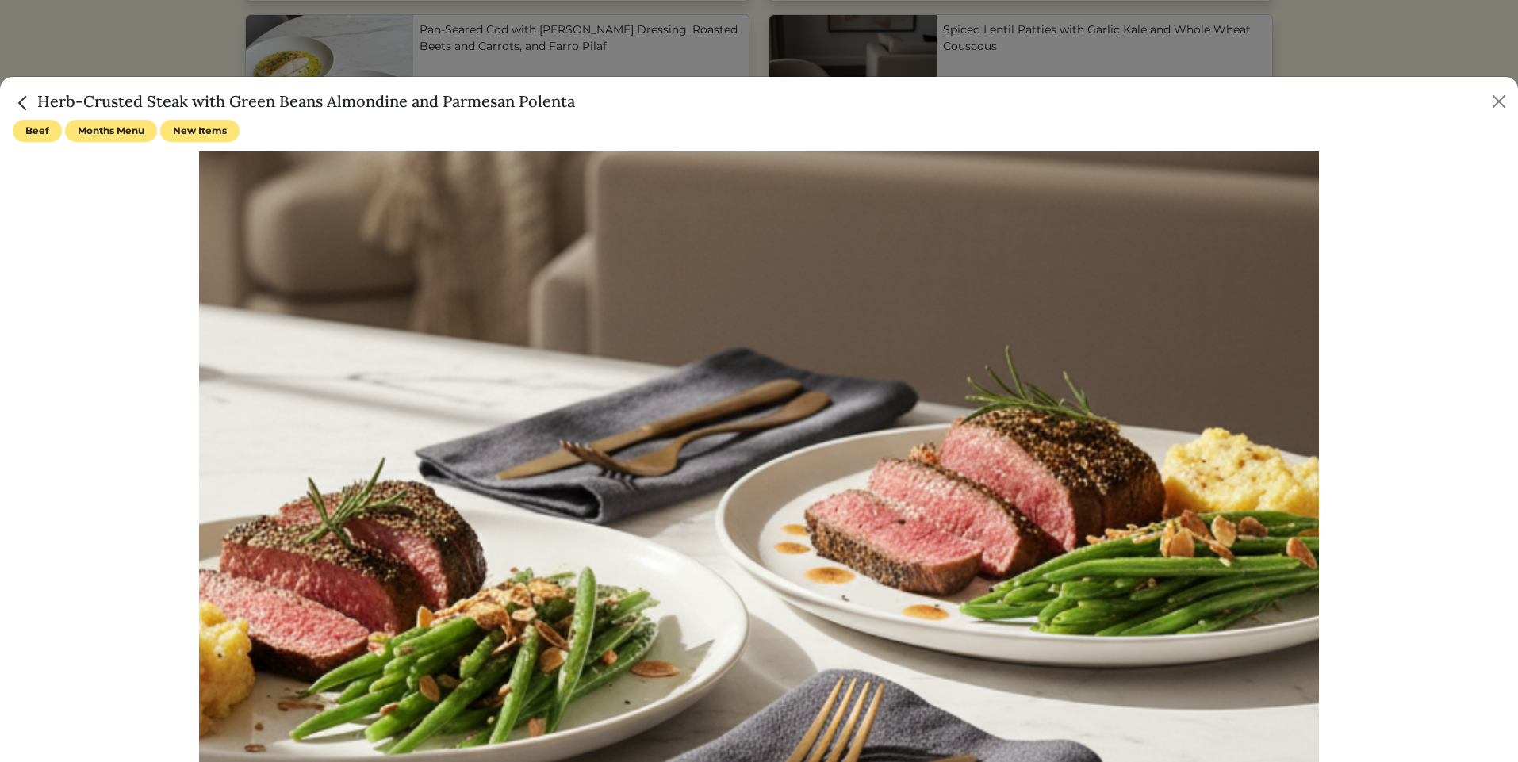
scroll to position [1, 0]
drag, startPoint x: 230, startPoint y: 102, endPoint x: 582, endPoint y: 98, distance: 352.2
click at [582, 98] on div "Herb-Crusted Steak with Green Beans Almondine and Parmesan Polenta" at bounding box center [759, 98] width 1518 height 43
copy h5 "Green Beans Almondine and Parmesan Polenta"
click at [1496, 104] on button "Close" at bounding box center [1499, 101] width 25 height 25
